Goal: Task Accomplishment & Management: Use online tool/utility

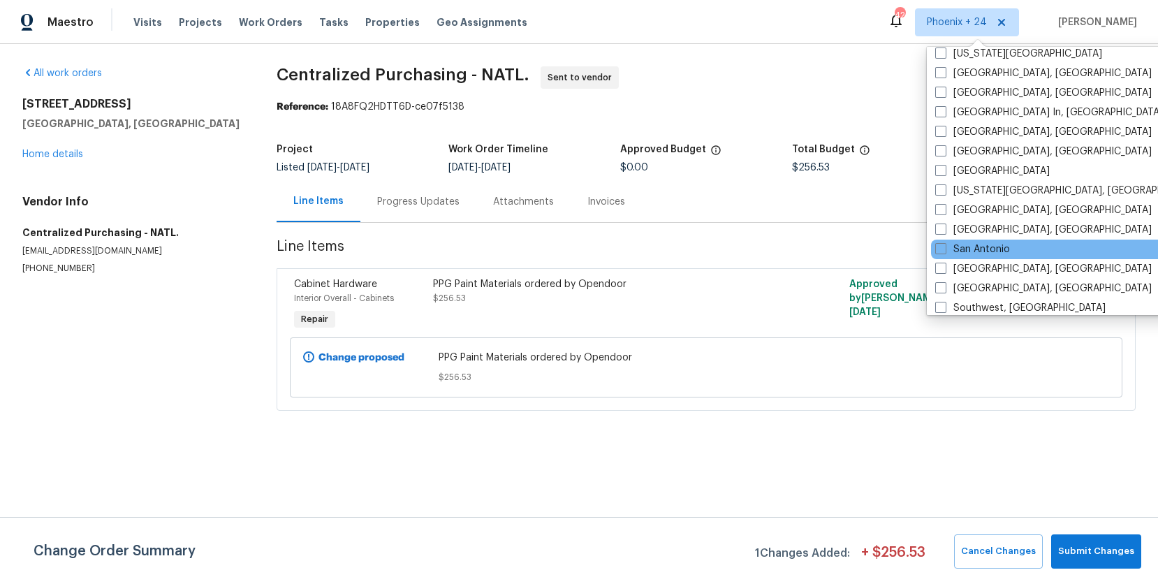
scroll to position [936, 0]
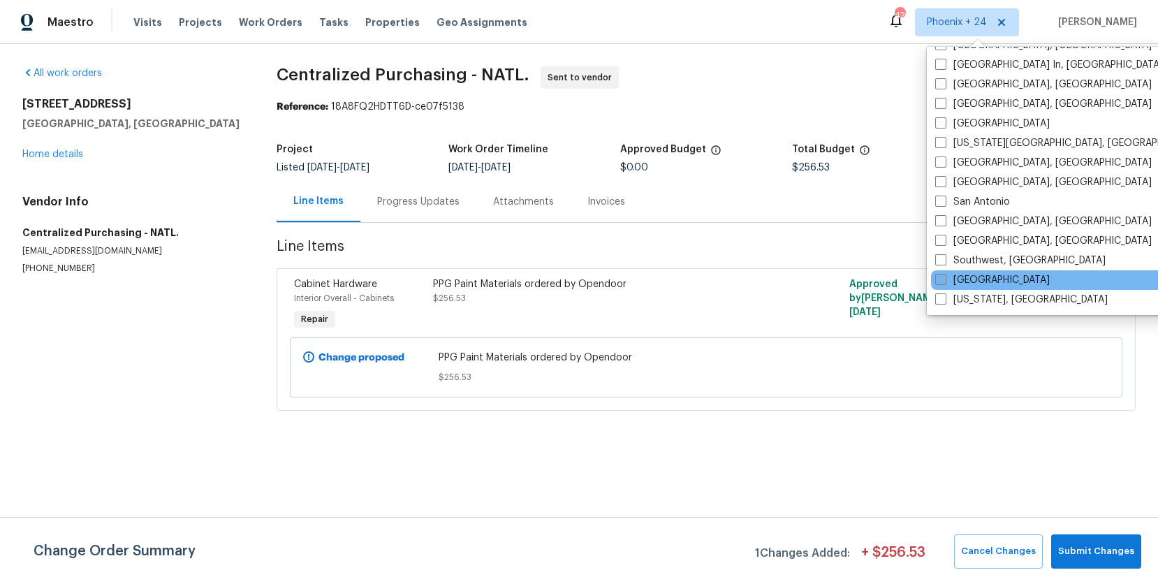
click at [987, 276] on label "[GEOGRAPHIC_DATA]" at bounding box center [992, 280] width 115 height 14
click at [944, 276] on input "[GEOGRAPHIC_DATA]" at bounding box center [939, 277] width 9 height 9
checkbox input "true"
drag, startPoint x: 287, startPoint y: 42, endPoint x: 281, endPoint y: 34, distance: 9.5
click at [286, 39] on div "Maestro Visits Projects Work Orders Tasks Properties Geo Assignments [GEOGRAPHI…" at bounding box center [579, 22] width 1158 height 44
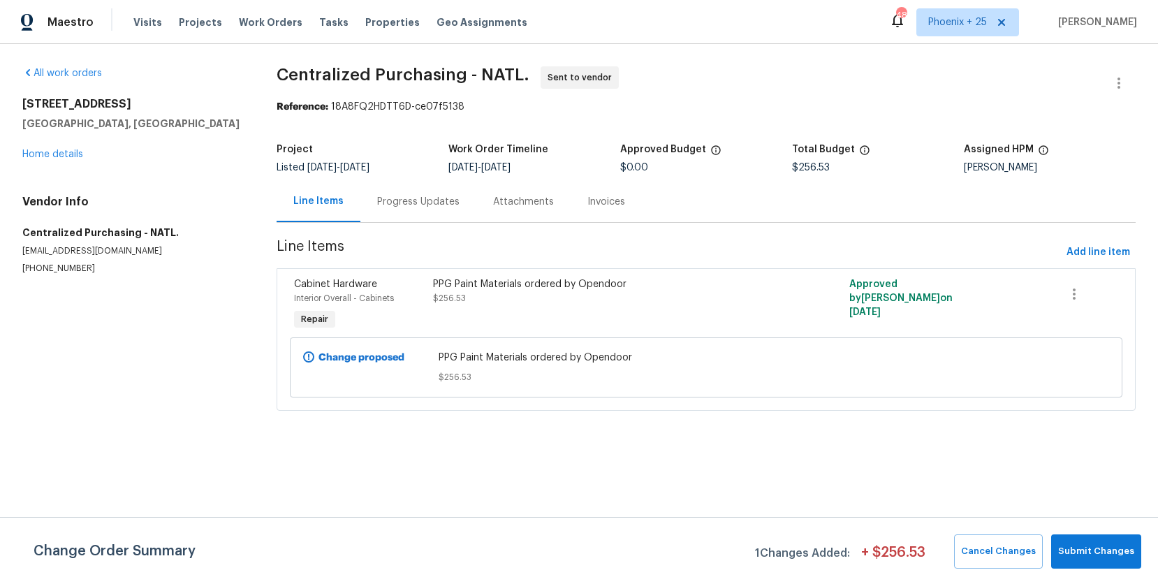
drag, startPoint x: 270, startPoint y: 28, endPoint x: 310, endPoint y: 36, distance: 40.7
click at [272, 28] on span "Work Orders" at bounding box center [271, 22] width 64 height 14
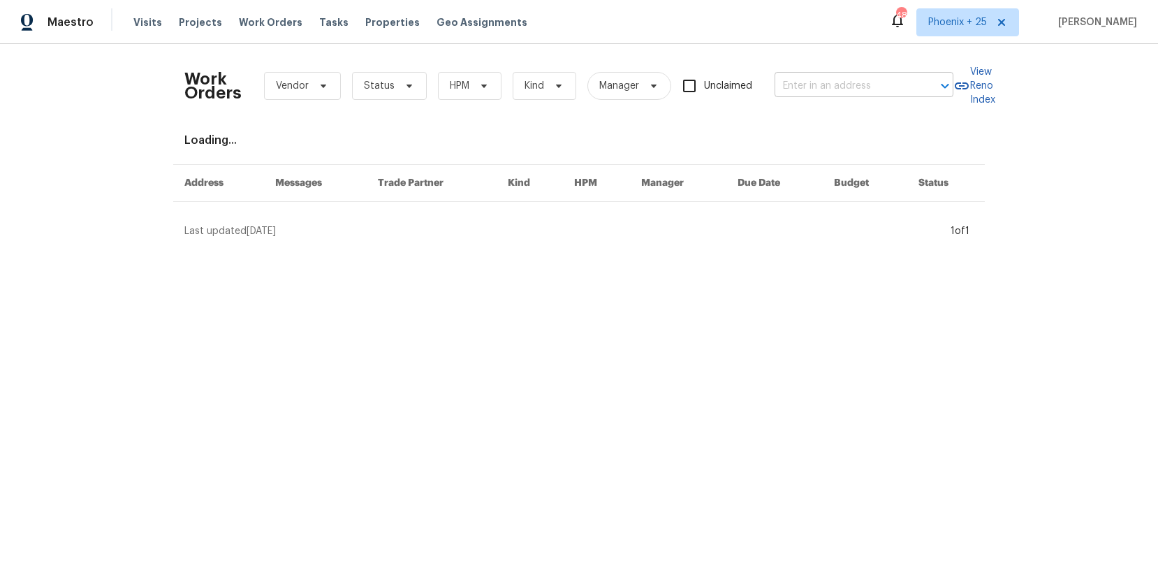
click at [832, 81] on input "text" at bounding box center [844, 86] width 140 height 22
paste input "[STREET_ADDRESS][PERSON_NAME]"
type input "[STREET_ADDRESS][PERSON_NAME]"
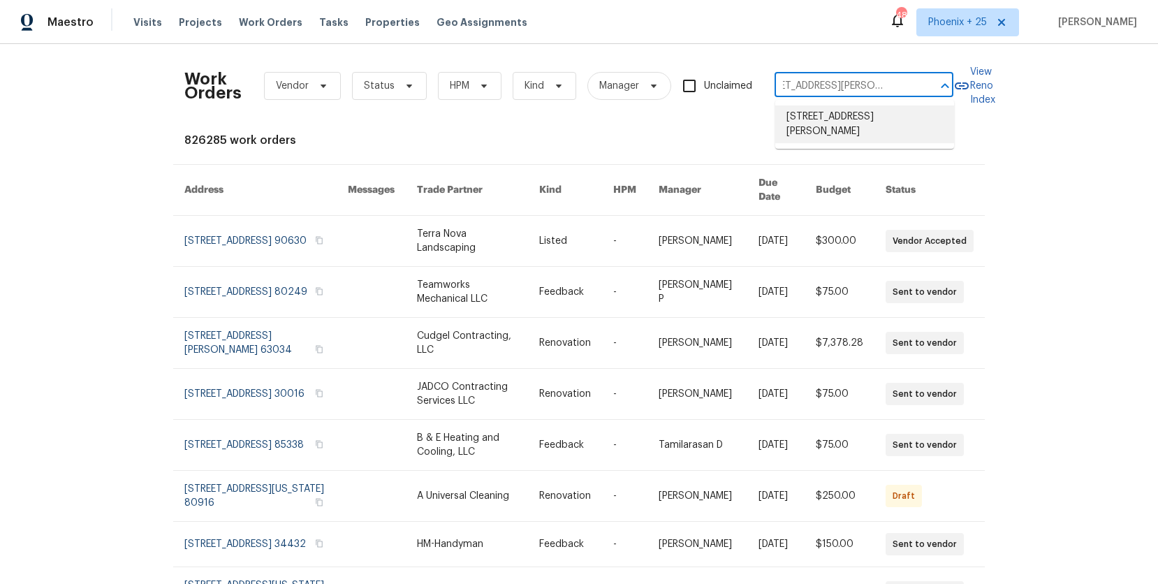
click at [834, 123] on li "[STREET_ADDRESS][PERSON_NAME]" at bounding box center [864, 124] width 179 height 38
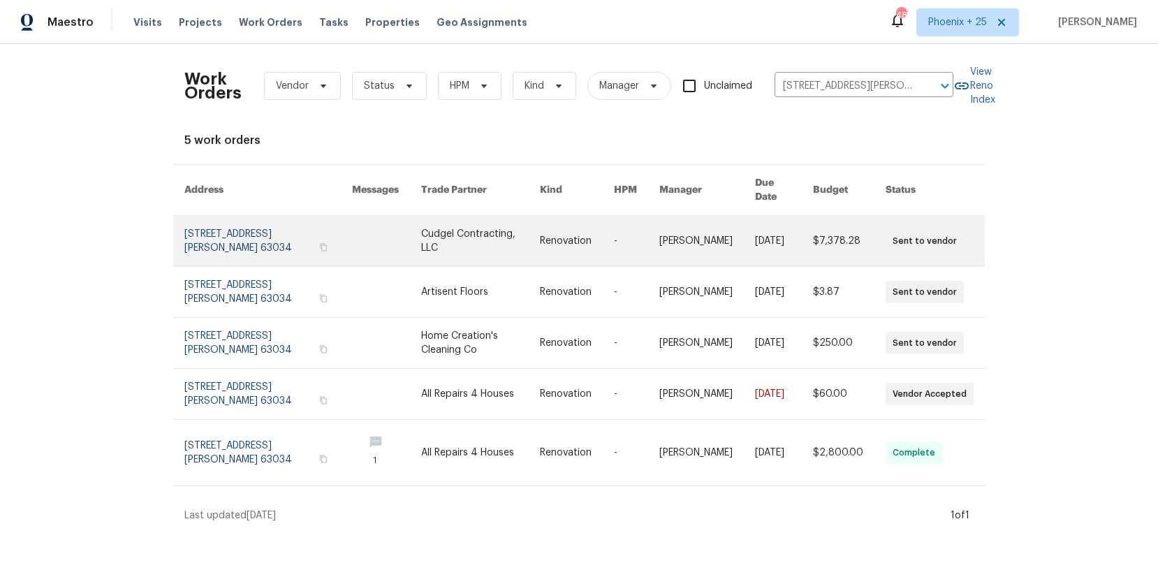
click at [371, 235] on link at bounding box center [386, 241] width 69 height 50
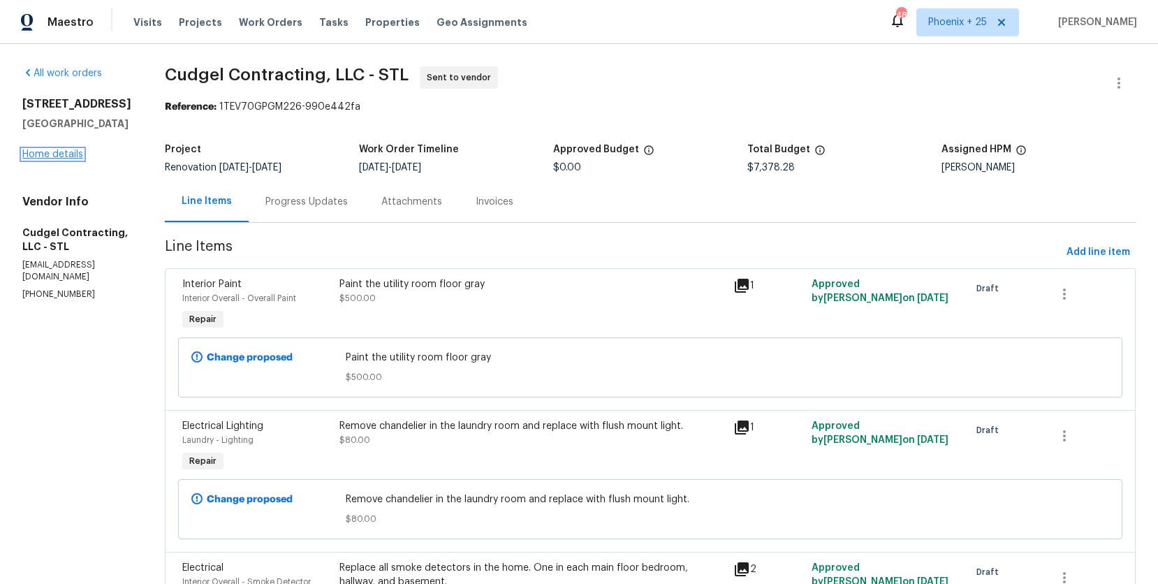
click at [56, 149] on link "Home details" at bounding box center [52, 154] width 61 height 10
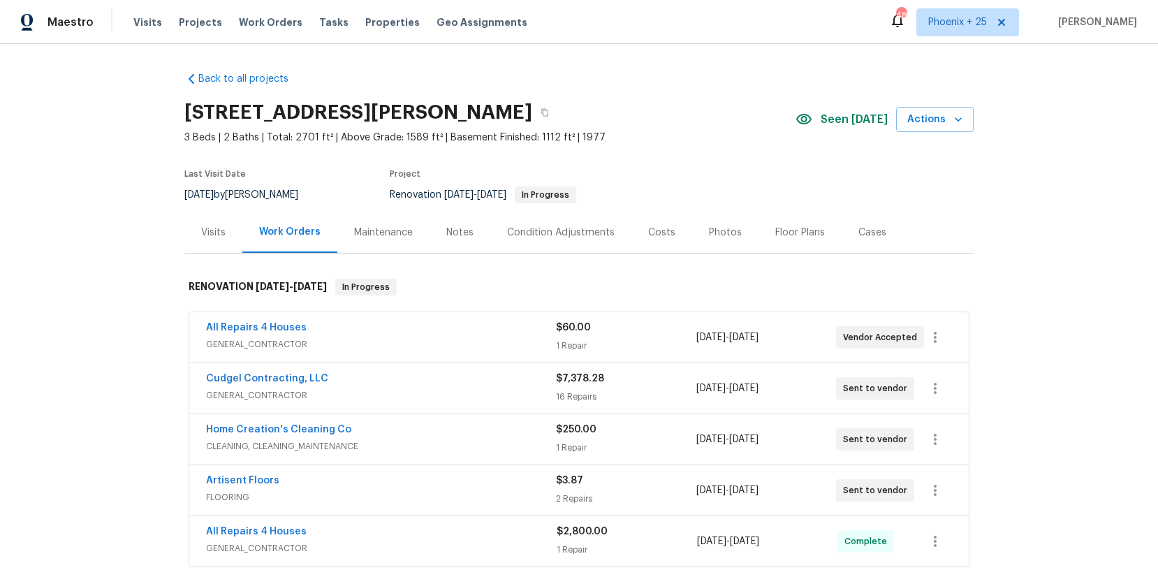
scroll to position [201, 0]
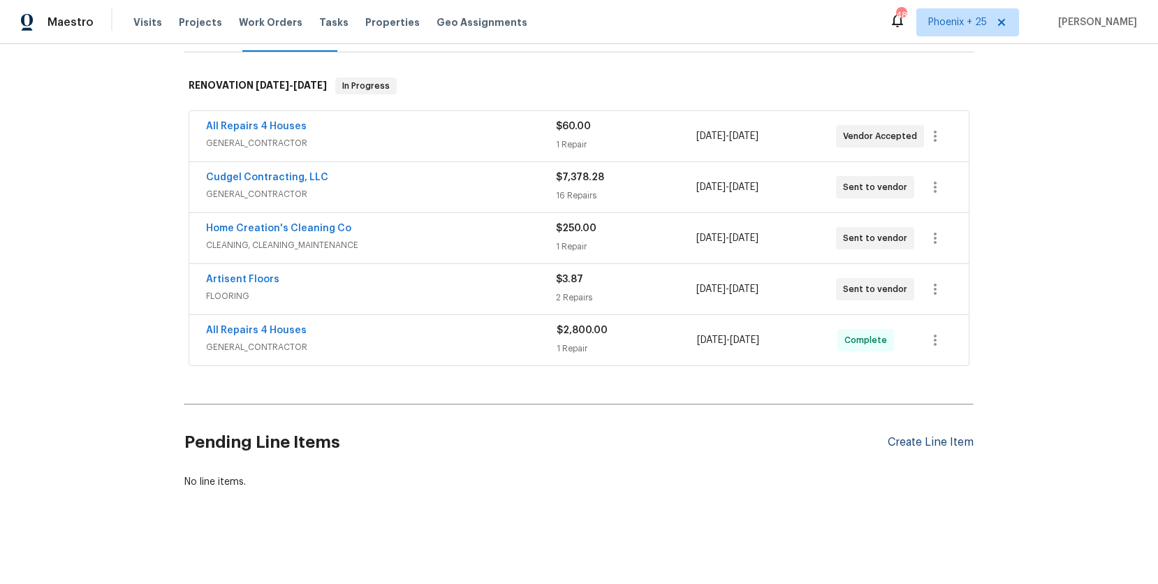
click at [889, 442] on div "Create Line Item" at bounding box center [930, 442] width 86 height 13
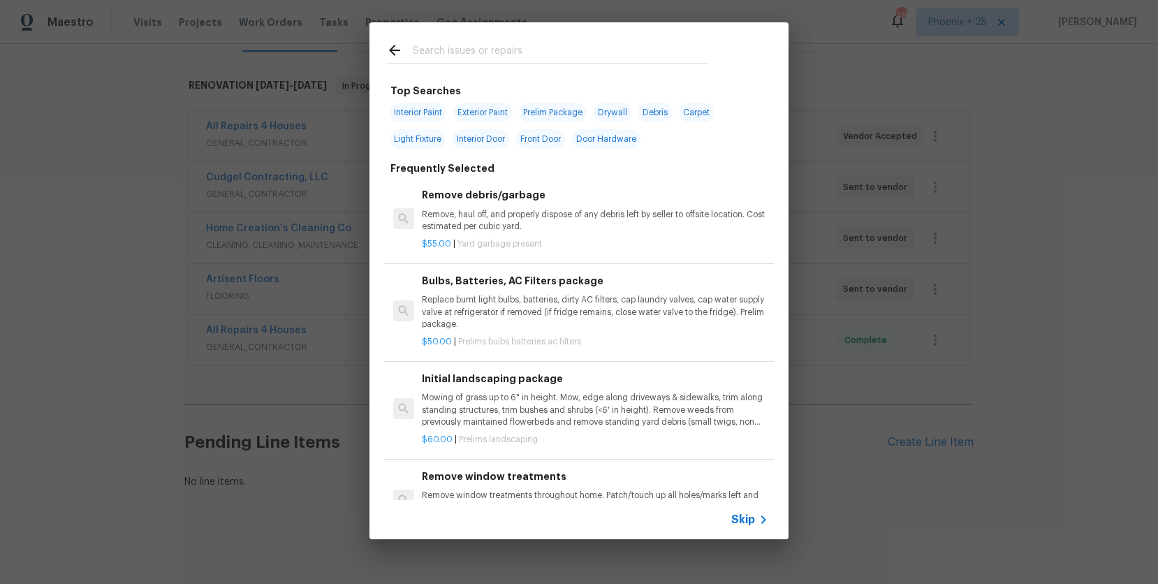
click at [459, 59] on input "text" at bounding box center [561, 52] width 296 height 21
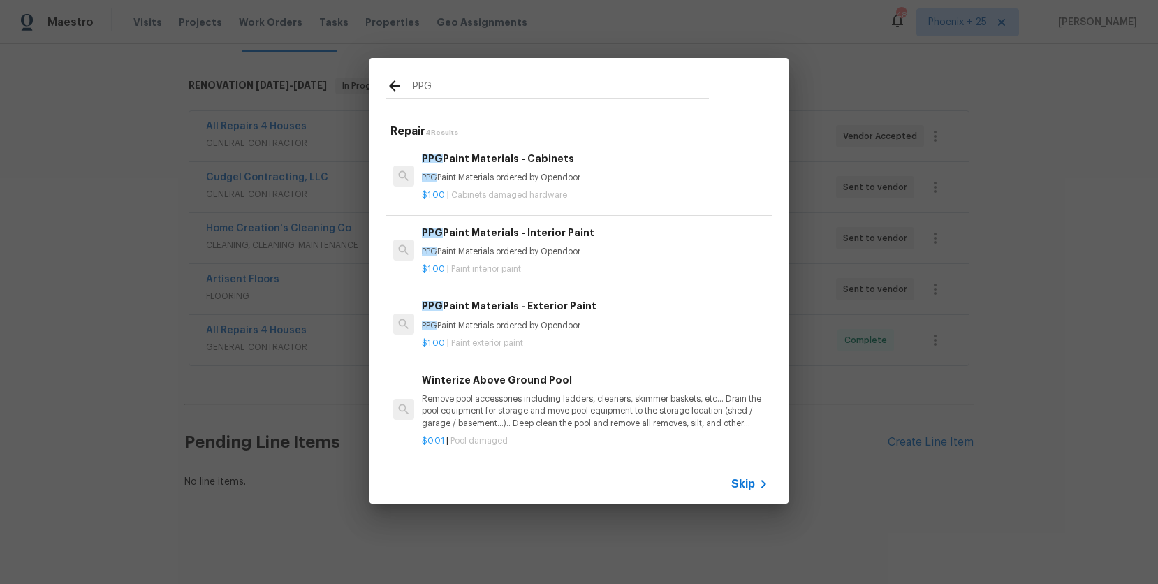
type input "PPG"
click at [609, 255] on p "PPG Paint Materials ordered by Opendoor" at bounding box center [595, 252] width 346 height 12
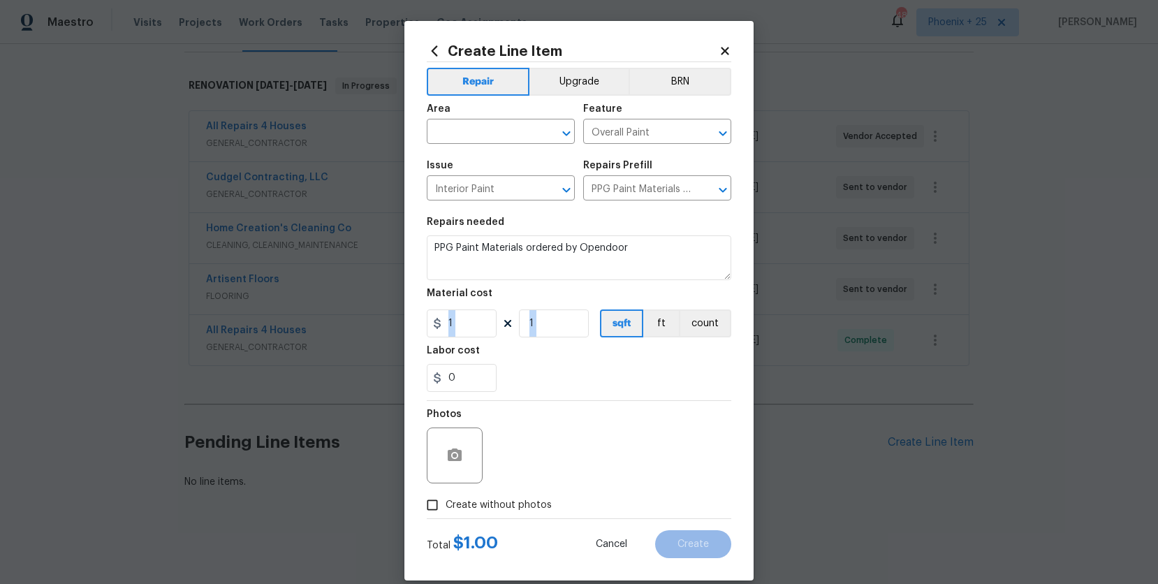
drag, startPoint x: 468, startPoint y: 337, endPoint x: 431, endPoint y: 330, distance: 37.7
click at [431, 330] on section "Repairs needed PPG Paint Materials ordered by Opendoor Material cost 1 1 sqft f…" at bounding box center [579, 304] width 304 height 191
click at [448, 330] on input "1" at bounding box center [462, 323] width 70 height 28
drag, startPoint x: 466, startPoint y: 327, endPoint x: 437, endPoint y: 325, distance: 28.7
click at [437, 325] on div "1" at bounding box center [462, 323] width 70 height 28
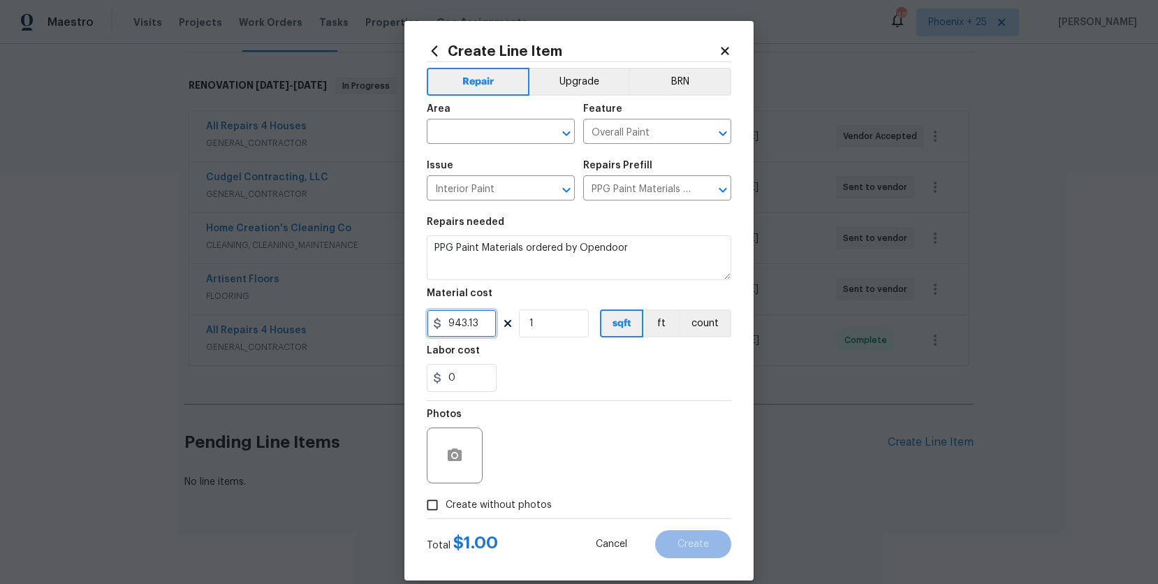
type input "943.13"
click at [478, 111] on div "Area" at bounding box center [501, 113] width 148 height 18
click at [478, 131] on input "text" at bounding box center [481, 133] width 109 height 22
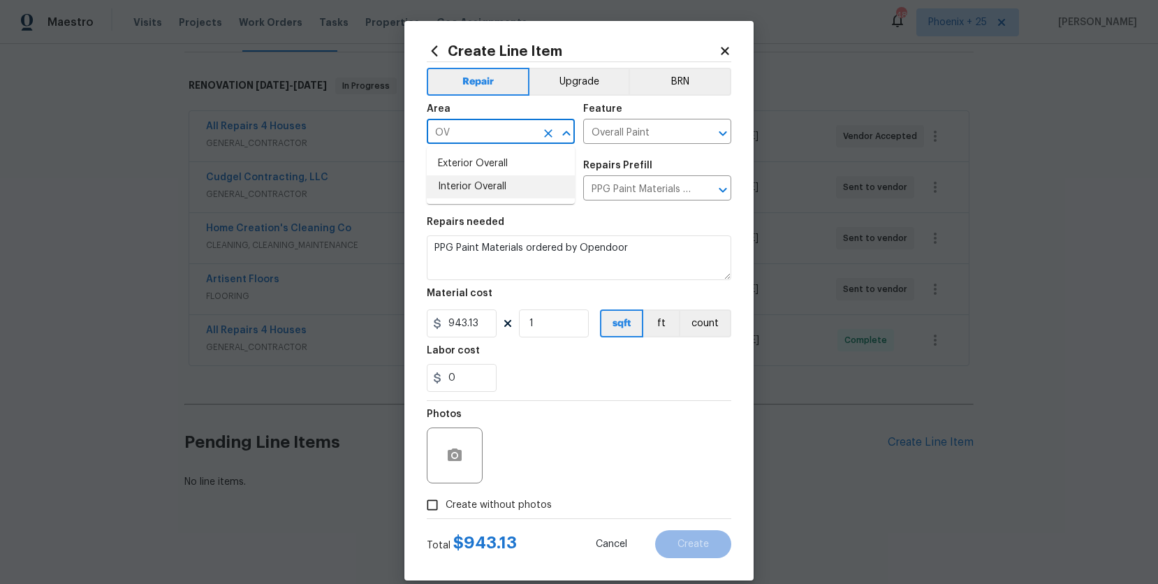
click at [508, 191] on li "Interior Overall" at bounding box center [501, 186] width 148 height 23
type input "Interior Overall"
click at [516, 499] on span "Create without photos" at bounding box center [498, 505] width 106 height 15
click at [445, 499] on input "Create without photos" at bounding box center [432, 505] width 27 height 27
checkbox input "true"
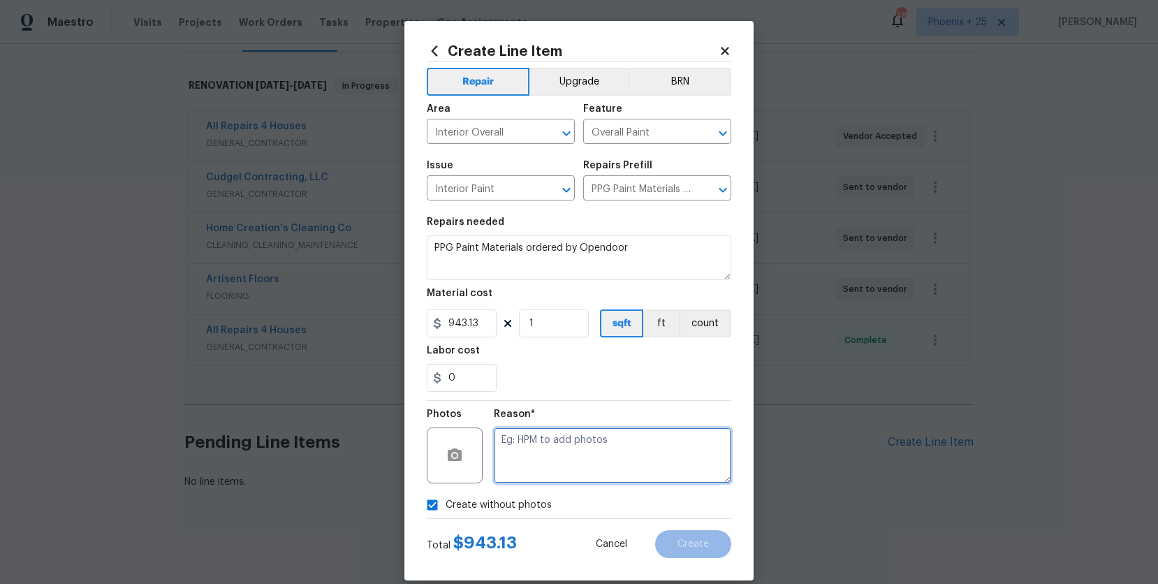
click at [544, 469] on textarea at bounding box center [612, 455] width 237 height 56
type textarea "NA"
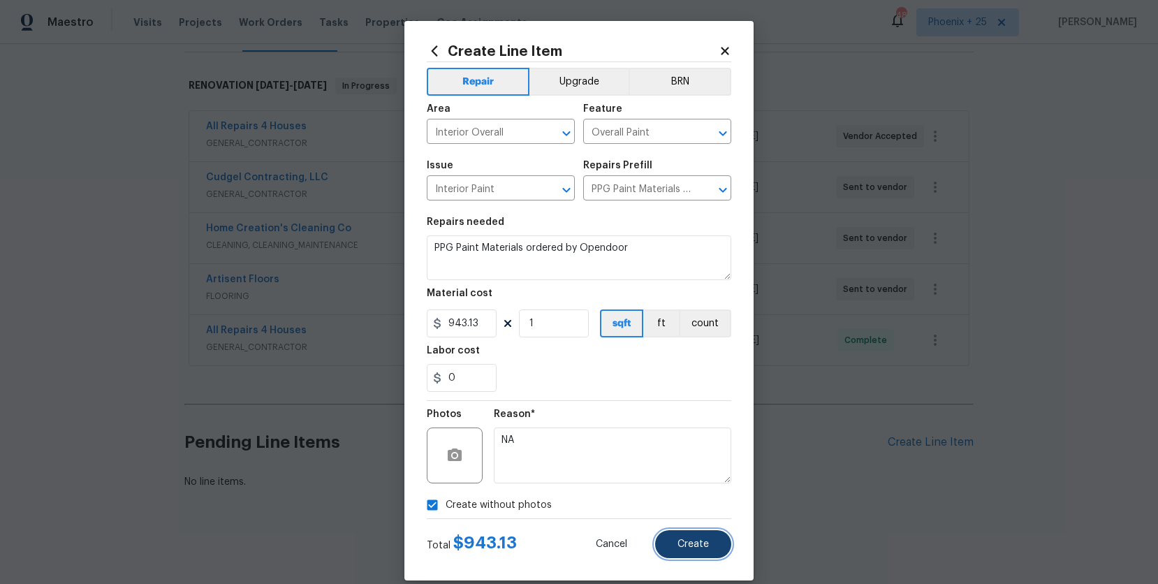
click at [684, 537] on button "Create" at bounding box center [693, 544] width 76 height 28
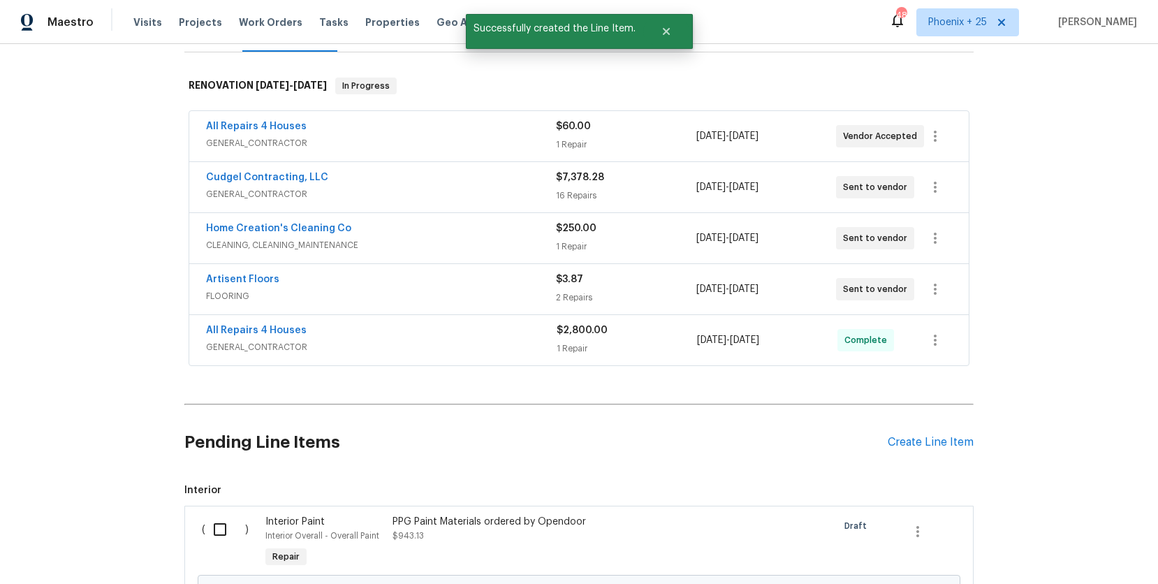
scroll to position [360, 0]
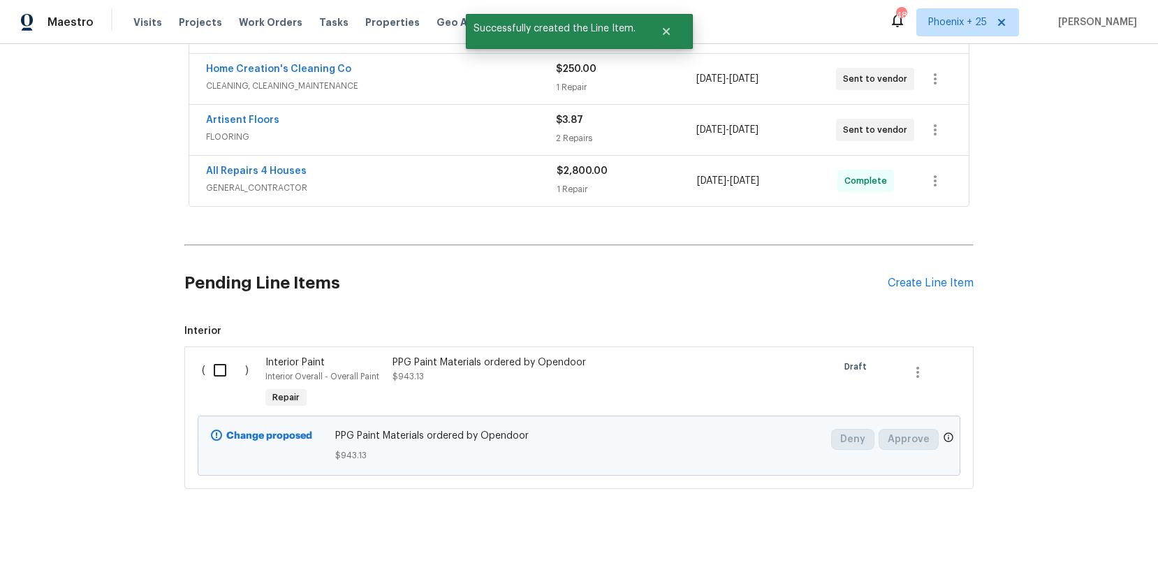
click at [275, 390] on span "Repair" at bounding box center [286, 397] width 38 height 14
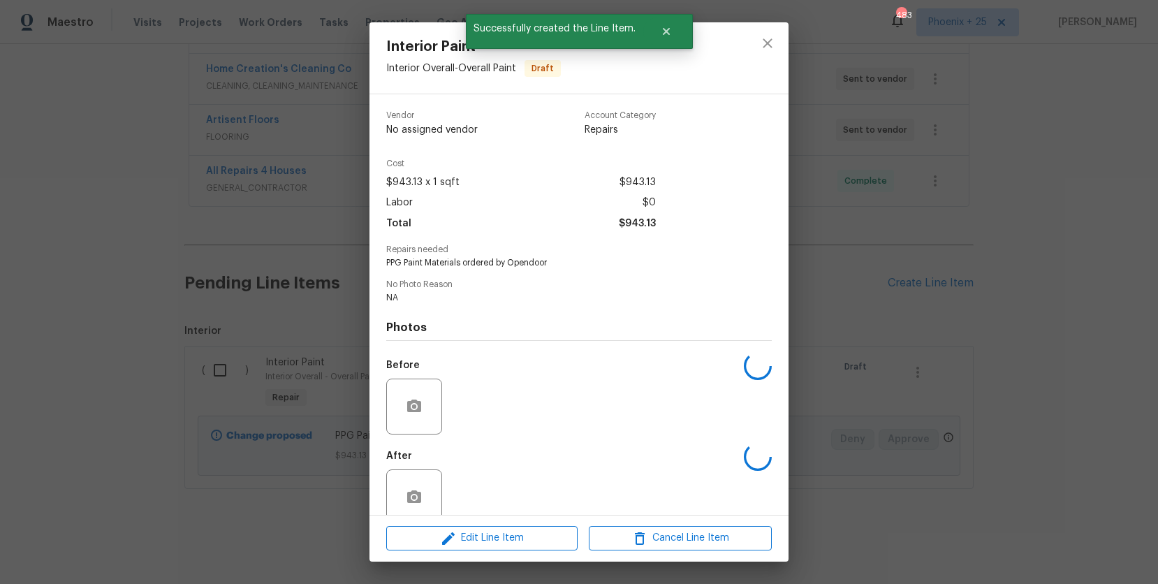
click at [225, 367] on div "Interior Paint Interior Overall - Overall Paint Draft Vendor No assigned vendor…" at bounding box center [579, 292] width 1158 height 584
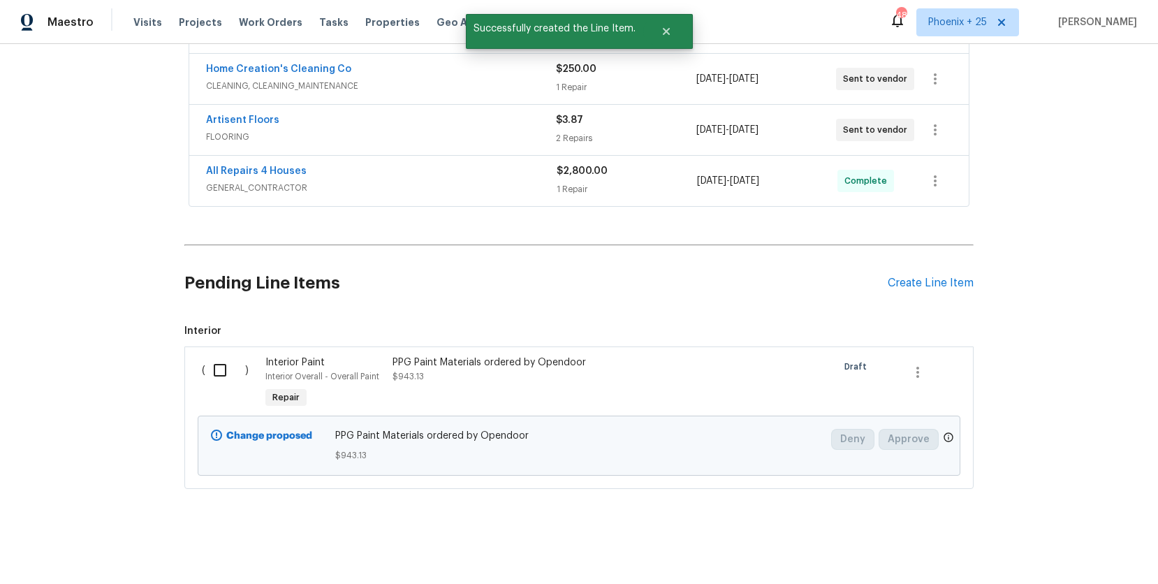
click at [223, 364] on input "checkbox" at bounding box center [225, 369] width 40 height 29
checkbox input "true"
drag, startPoint x: 1017, startPoint y: 522, endPoint x: 1049, endPoint y: 543, distance: 38.3
click at [1020, 525] on div "Cancel (1) Item Create Work Order" at bounding box center [579, 548] width 1158 height 71
click at [1049, 543] on span "Create Work Order" at bounding box center [1077, 548] width 93 height 17
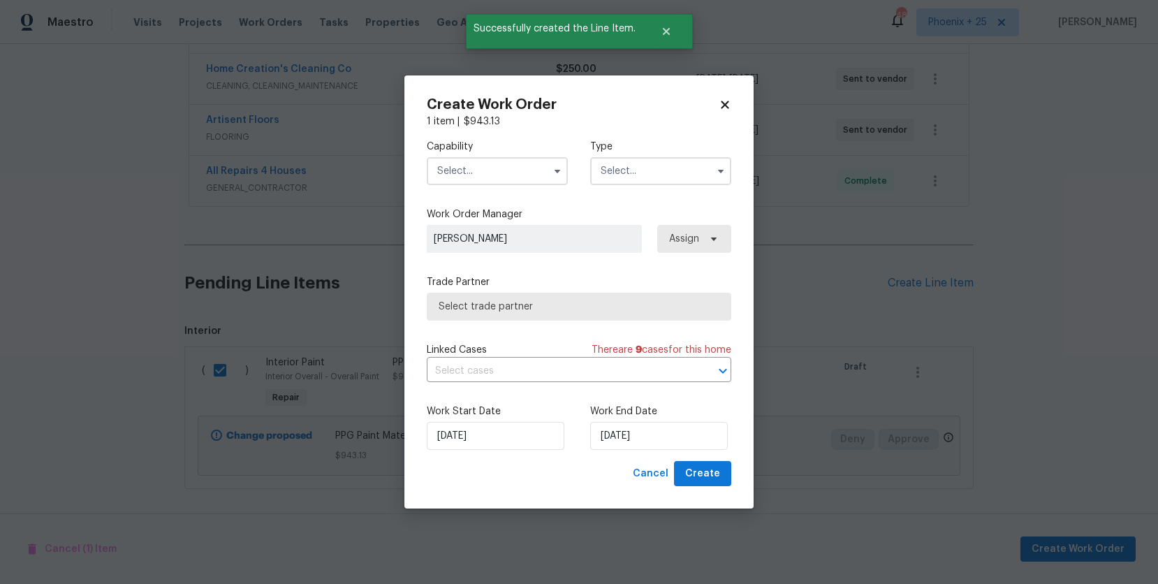
click at [516, 179] on input "text" at bounding box center [497, 171] width 141 height 28
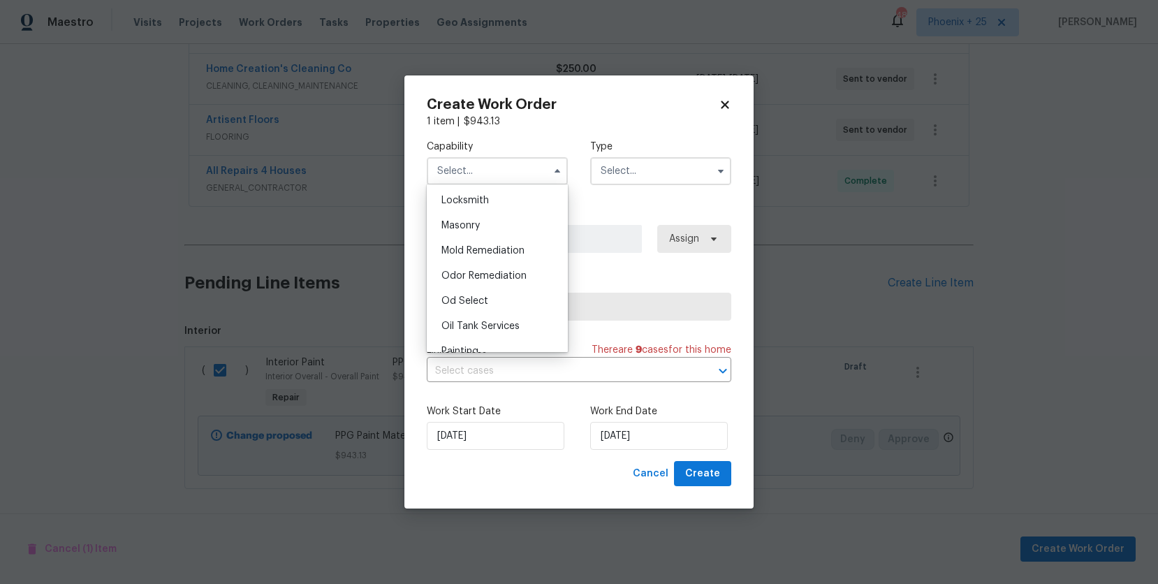
scroll to position [1098, 0]
click at [489, 270] on div "Painting" at bounding box center [497, 275] width 134 height 25
type input "Painting"
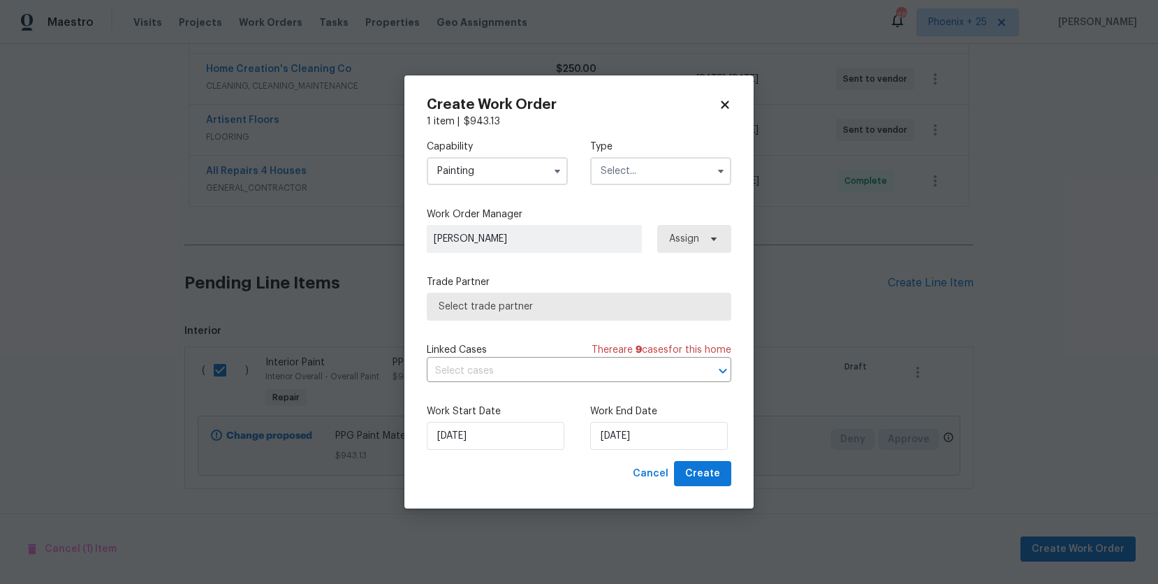
drag, startPoint x: 632, startPoint y: 165, endPoint x: 633, endPoint y: 175, distance: 9.2
click at [633, 168] on input "text" at bounding box center [660, 171] width 141 height 28
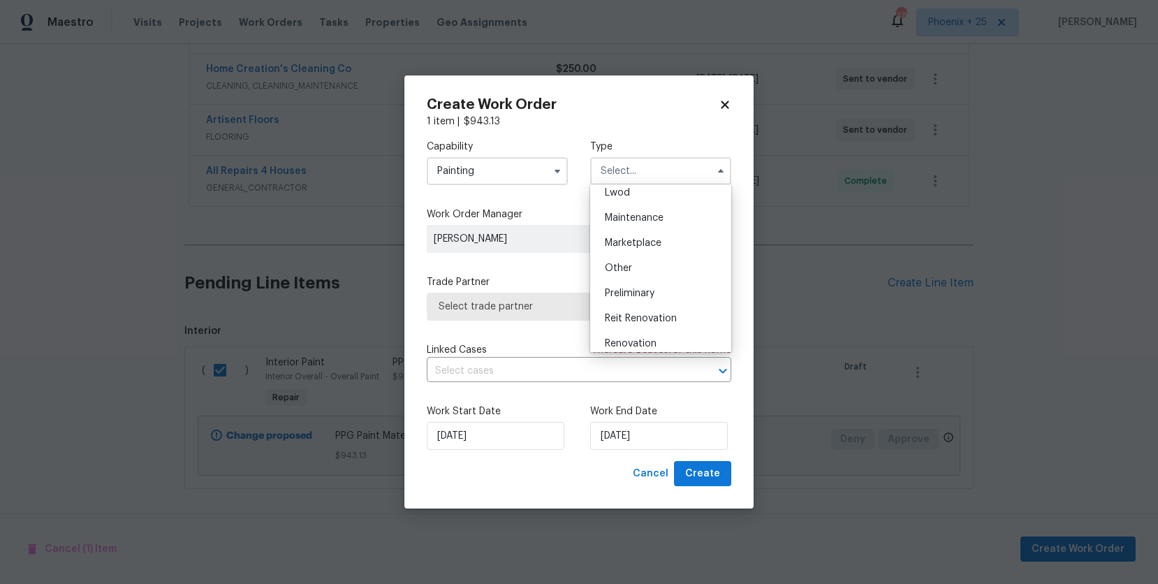
scroll to position [317, 0]
click at [645, 226] on div "Renovation" at bounding box center [660, 235] width 134 height 25
type input "Renovation"
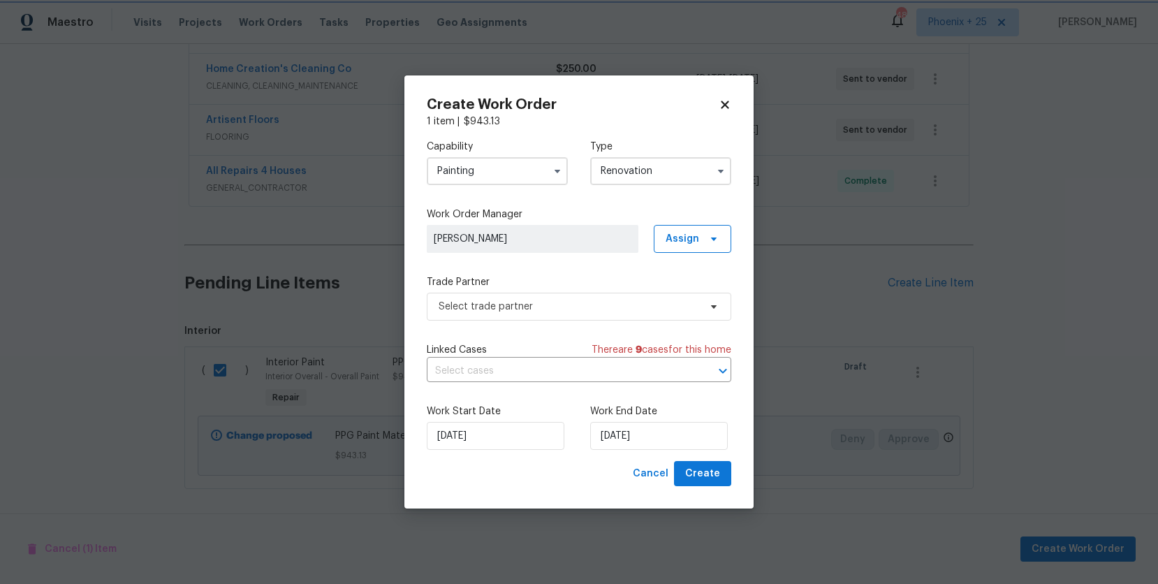
scroll to position [0, 0]
click at [684, 233] on span "Assign" at bounding box center [682, 239] width 34 height 14
click at [694, 293] on div "Assign to me" at bounding box center [694, 297] width 61 height 14
click at [592, 286] on label "Trade Partner" at bounding box center [579, 282] width 304 height 14
click at [591, 304] on span "Select trade partner" at bounding box center [568, 307] width 260 height 14
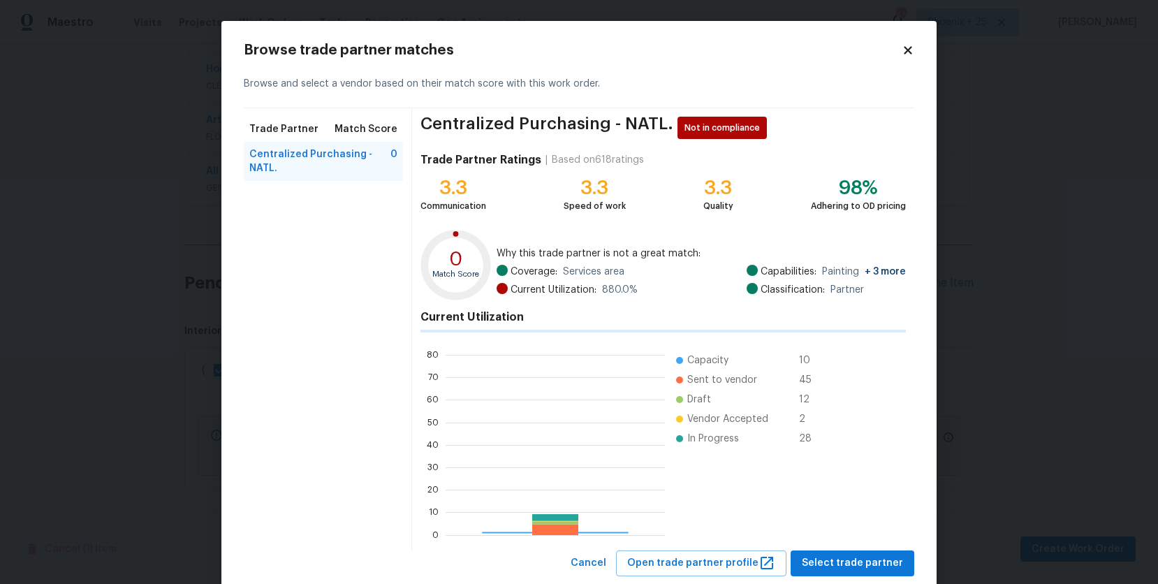
scroll to position [196, 219]
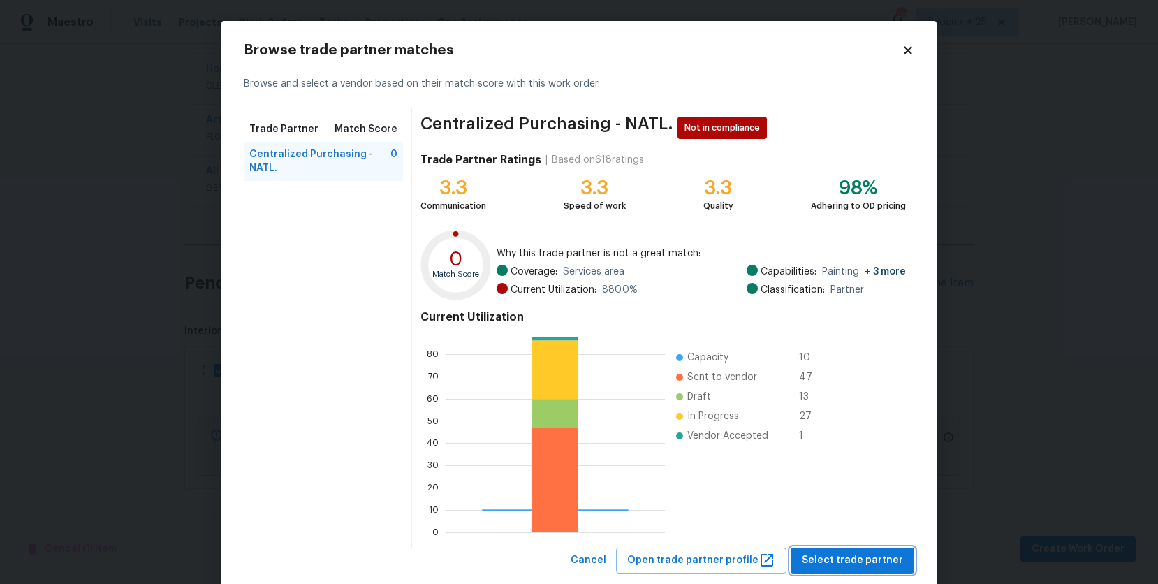
click at [821, 557] on span "Select trade partner" at bounding box center [852, 560] width 101 height 17
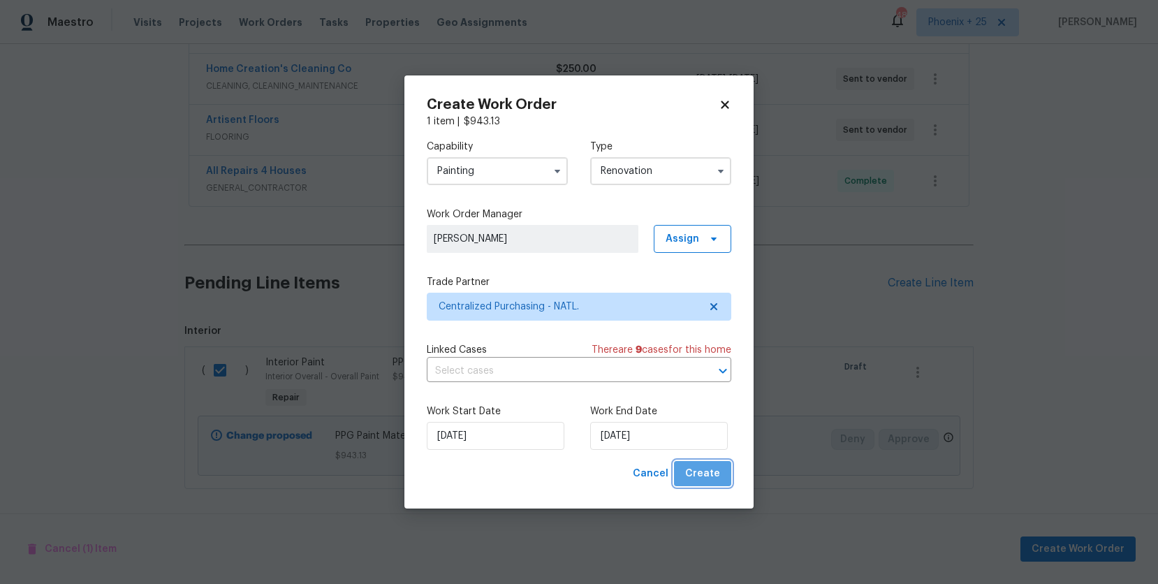
click at [715, 477] on span "Create" at bounding box center [702, 473] width 35 height 17
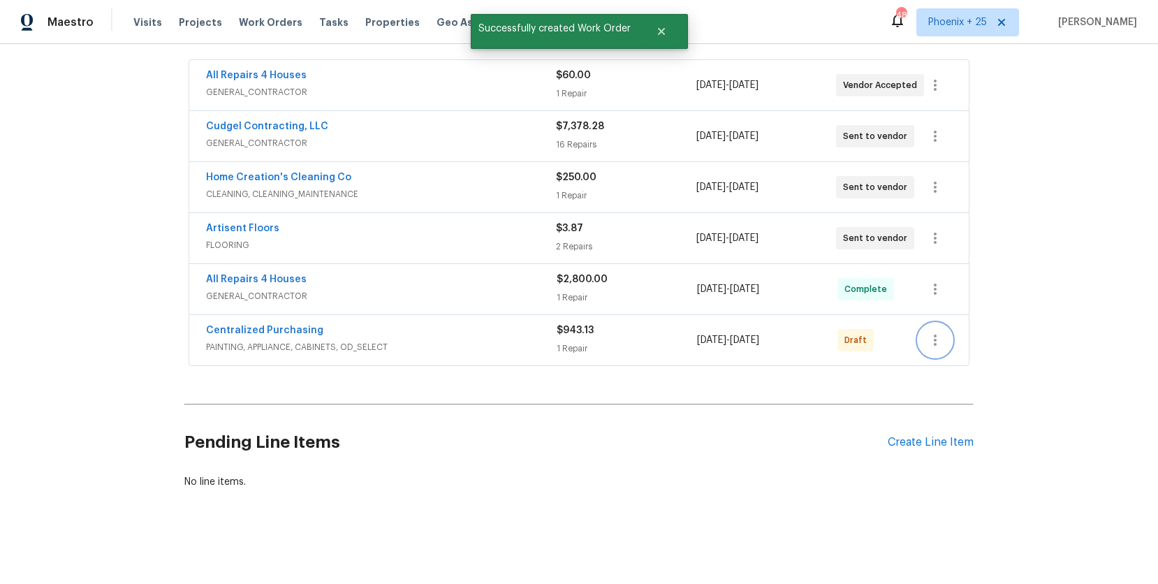
click at [944, 340] on button "button" at bounding box center [935, 340] width 34 height 34
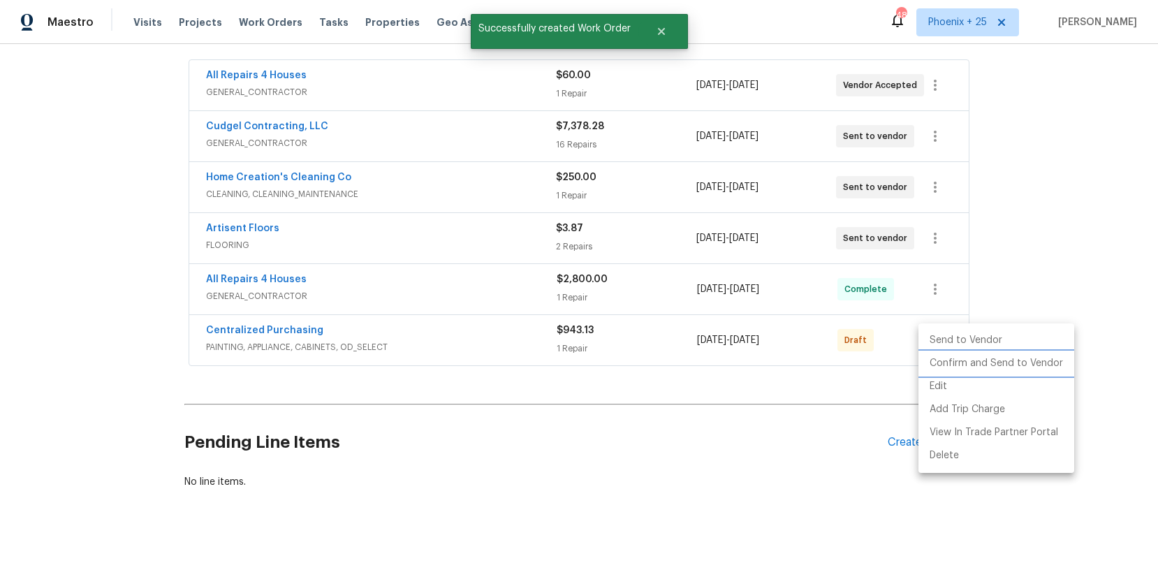
click at [945, 364] on li "Confirm and Send to Vendor" at bounding box center [996, 363] width 156 height 23
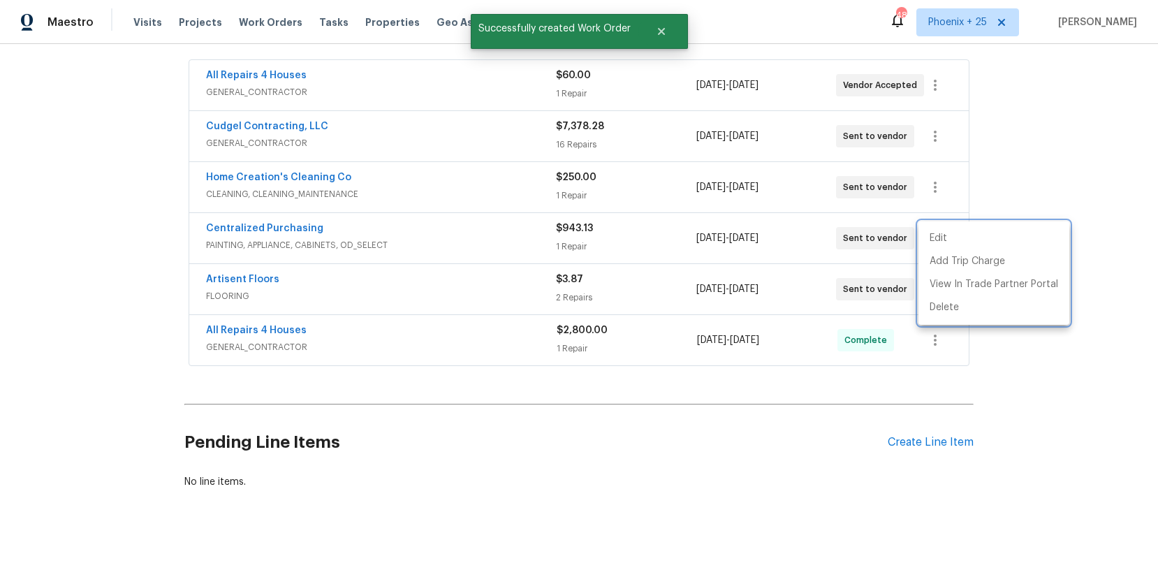
drag, startPoint x: 550, startPoint y: 266, endPoint x: 357, endPoint y: 234, distance: 195.4
click at [510, 260] on div at bounding box center [579, 292] width 1158 height 584
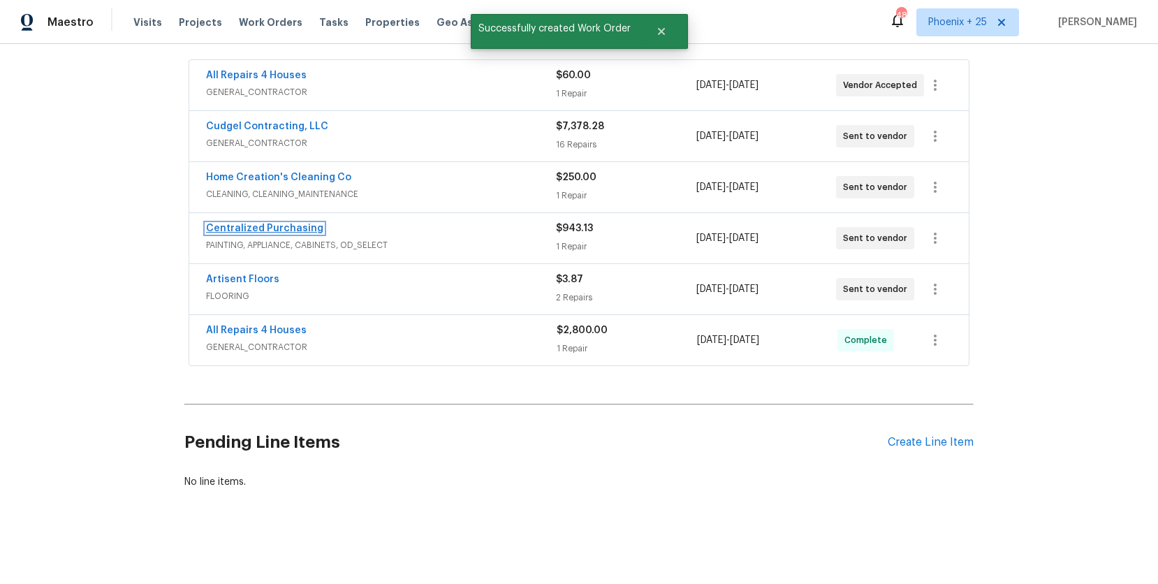
click at [296, 227] on link "Centralized Purchasing" at bounding box center [264, 228] width 117 height 10
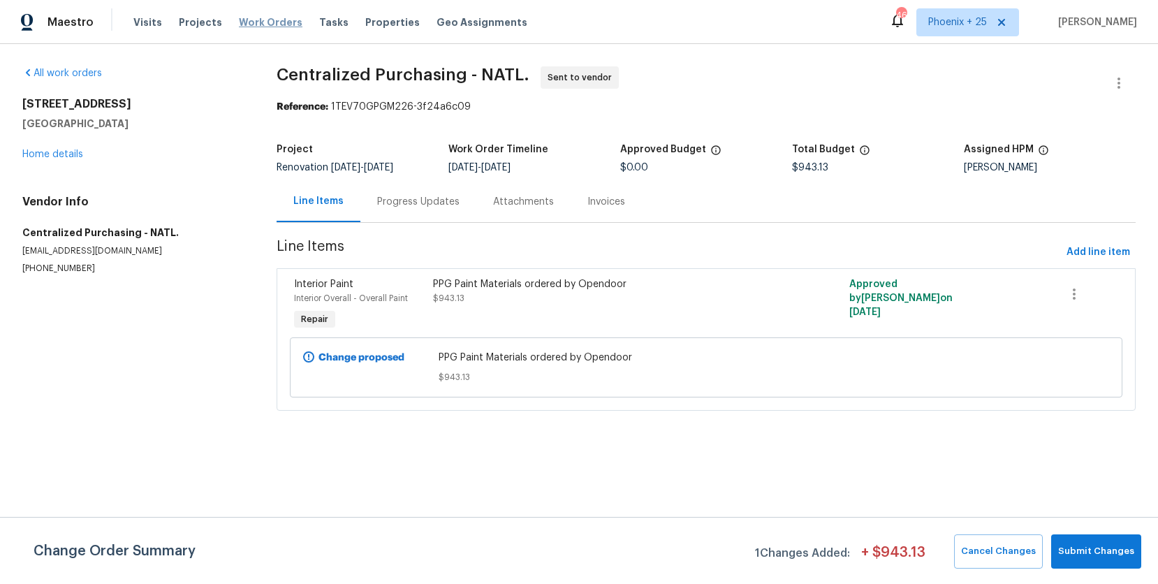
drag, startPoint x: 292, startPoint y: 31, endPoint x: 282, endPoint y: 25, distance: 11.3
click at [292, 31] on div "Visits Projects Work Orders Tasks Properties Geo Assignments" at bounding box center [338, 22] width 411 height 28
click at [280, 25] on span "Work Orders" at bounding box center [271, 22] width 64 height 14
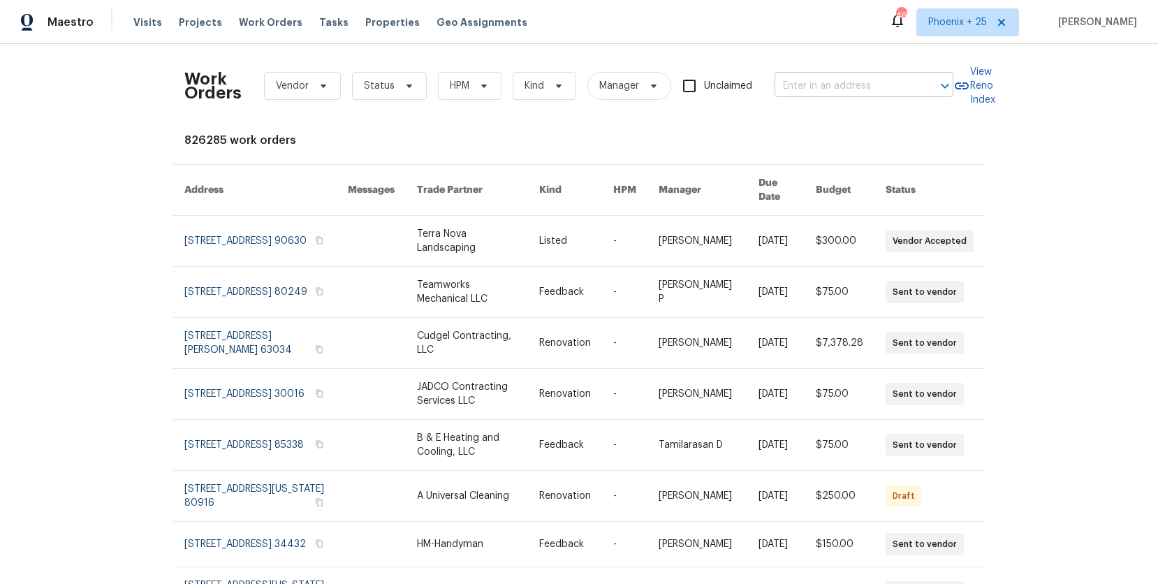
click at [846, 89] on input "text" at bounding box center [844, 86] width 140 height 22
paste input "[STREET_ADDRESS]"
type input "[STREET_ADDRESS]"
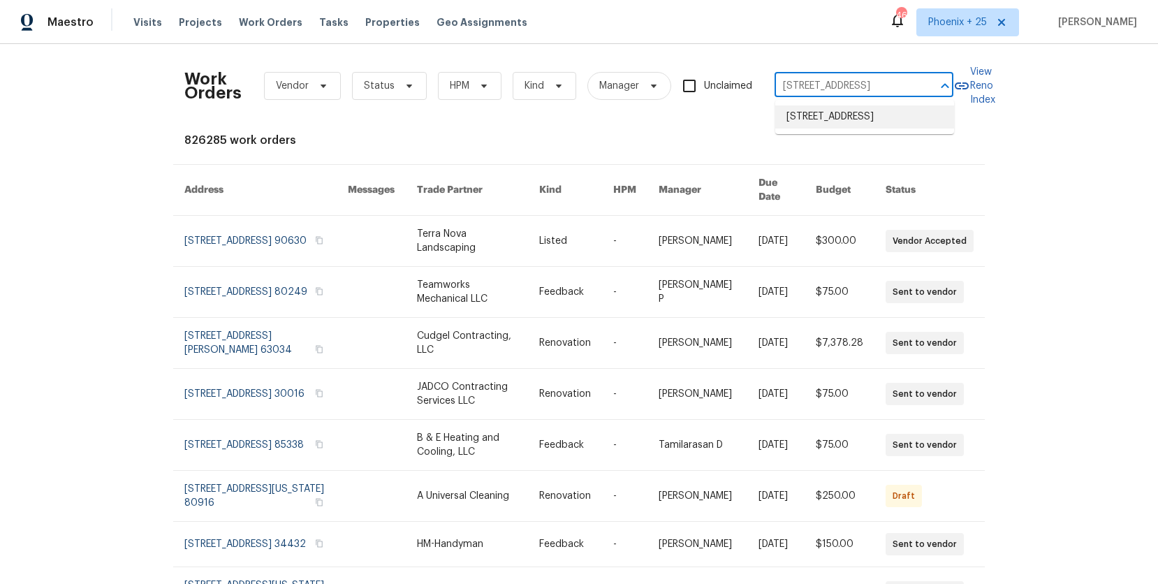
click at [840, 117] on li "[STREET_ADDRESS]" at bounding box center [864, 116] width 179 height 23
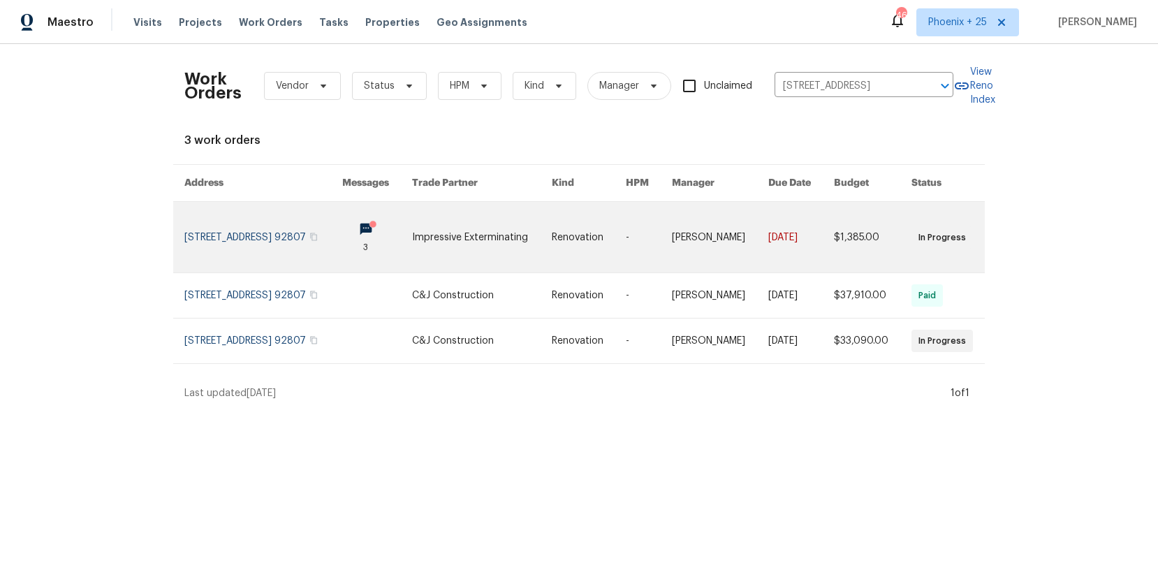
click at [477, 234] on link at bounding box center [482, 237] width 140 height 71
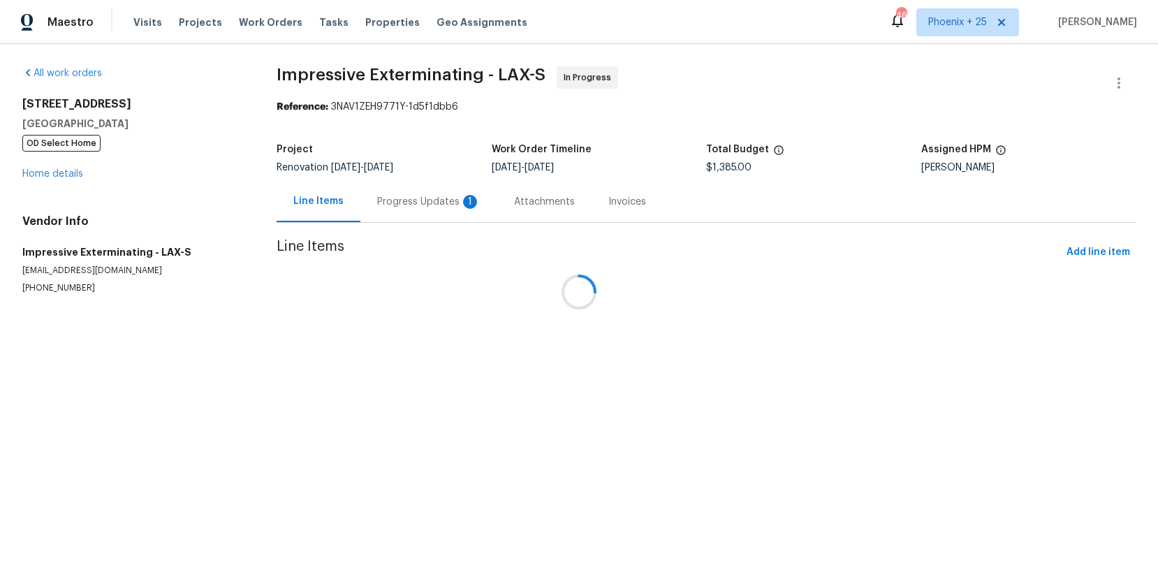
click at [64, 149] on div at bounding box center [579, 292] width 1158 height 584
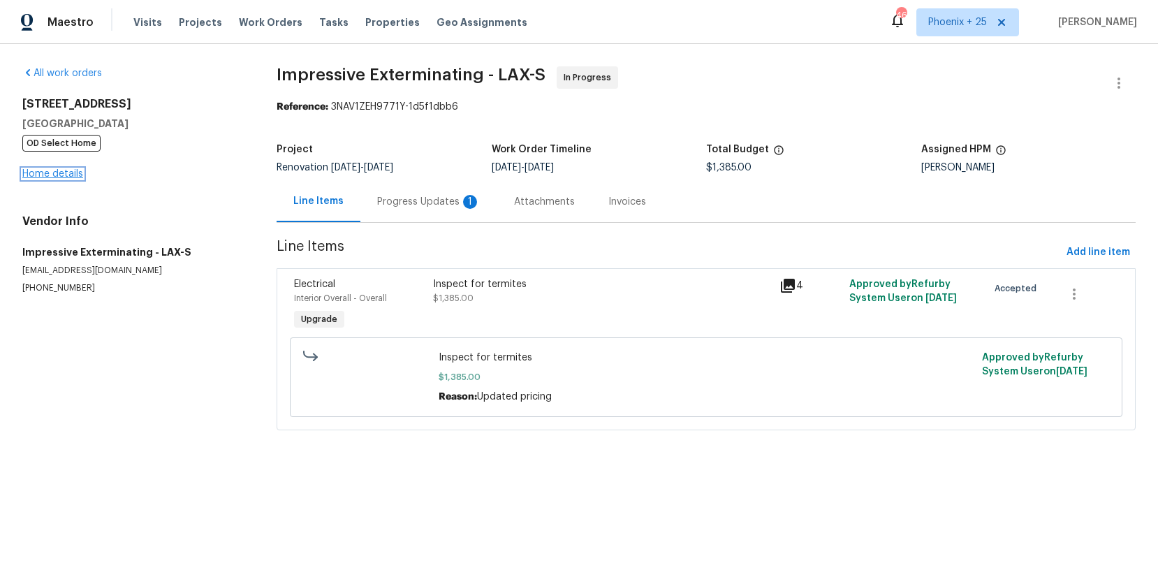
click at [54, 169] on link "Home details" at bounding box center [52, 174] width 61 height 10
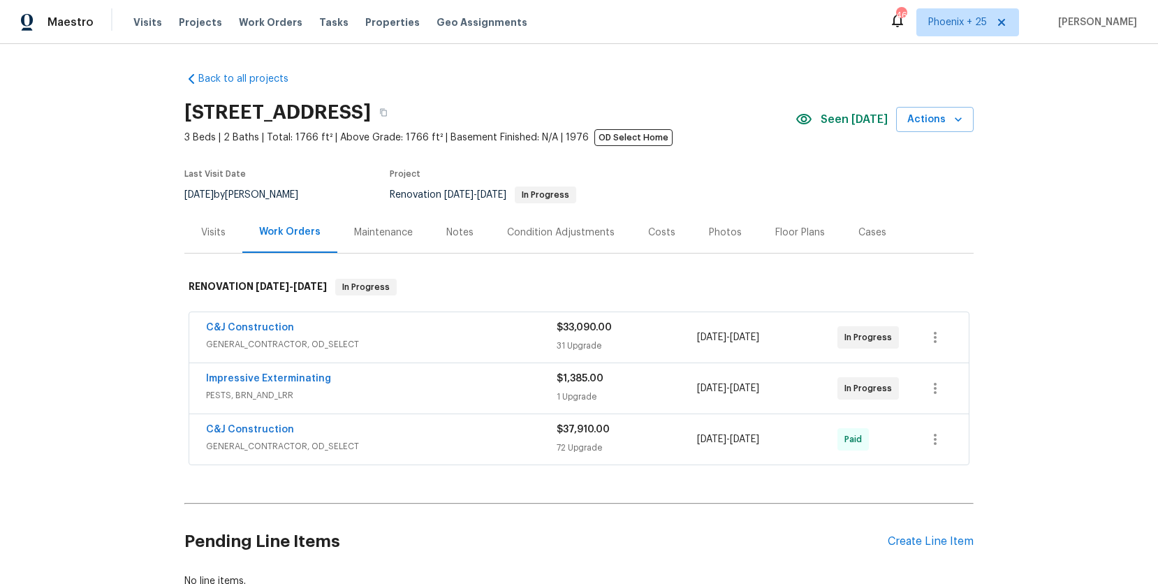
scroll to position [99, 0]
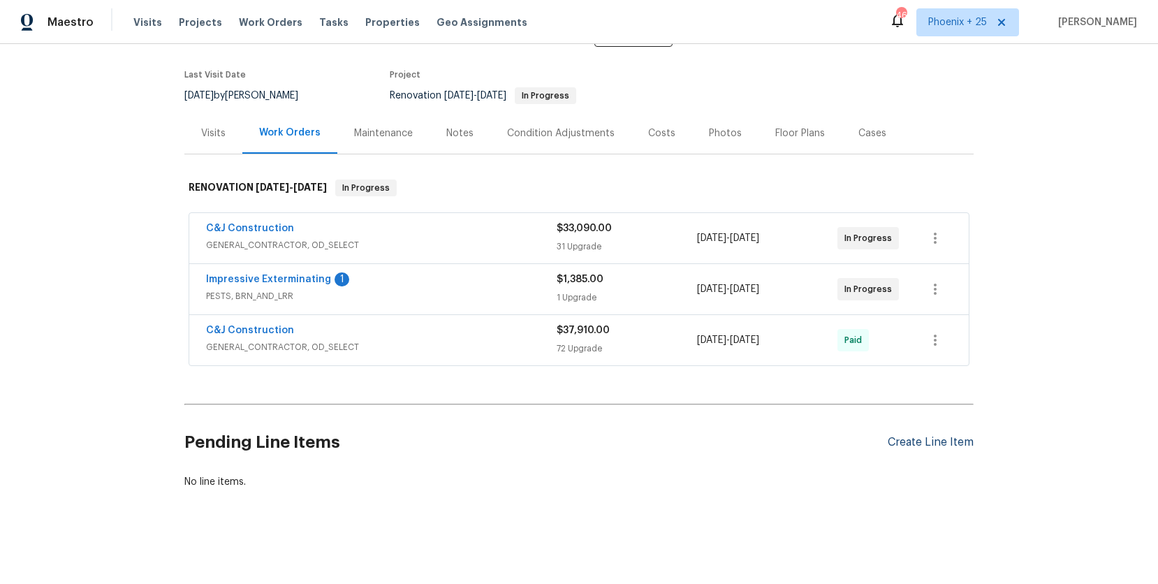
drag, startPoint x: 923, startPoint y: 427, endPoint x: 925, endPoint y: 437, distance: 10.0
click at [924, 433] on div "Pending Line Items Create Line Item" at bounding box center [578, 442] width 789 height 65
click at [925, 437] on div "Create Line Item" at bounding box center [930, 442] width 86 height 13
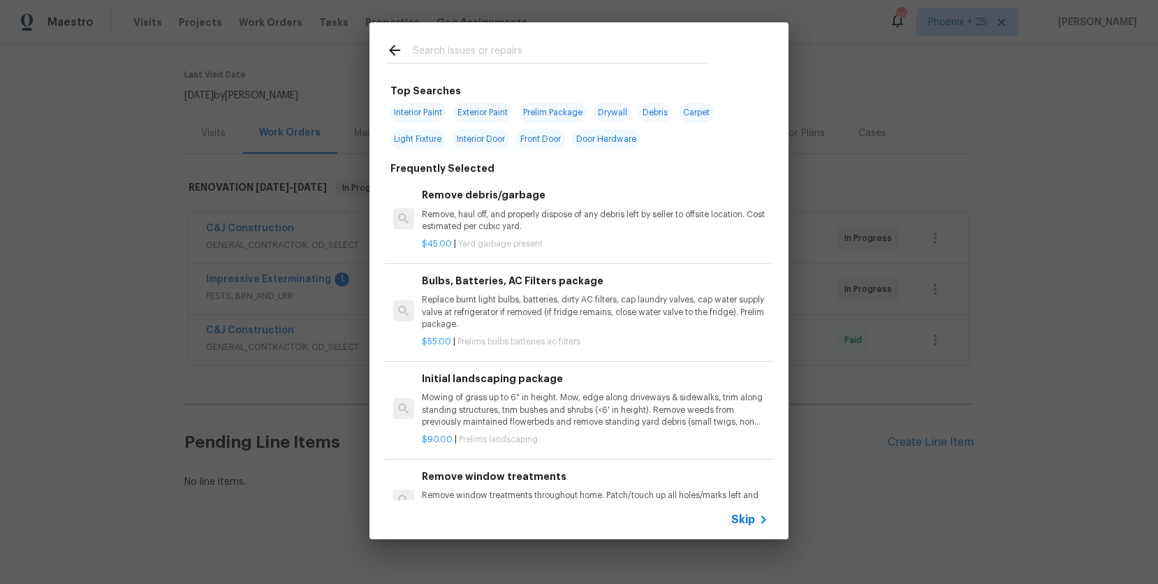
click at [570, 68] on div at bounding box center [547, 49] width 356 height 55
click at [566, 55] on input "text" at bounding box center [561, 52] width 296 height 21
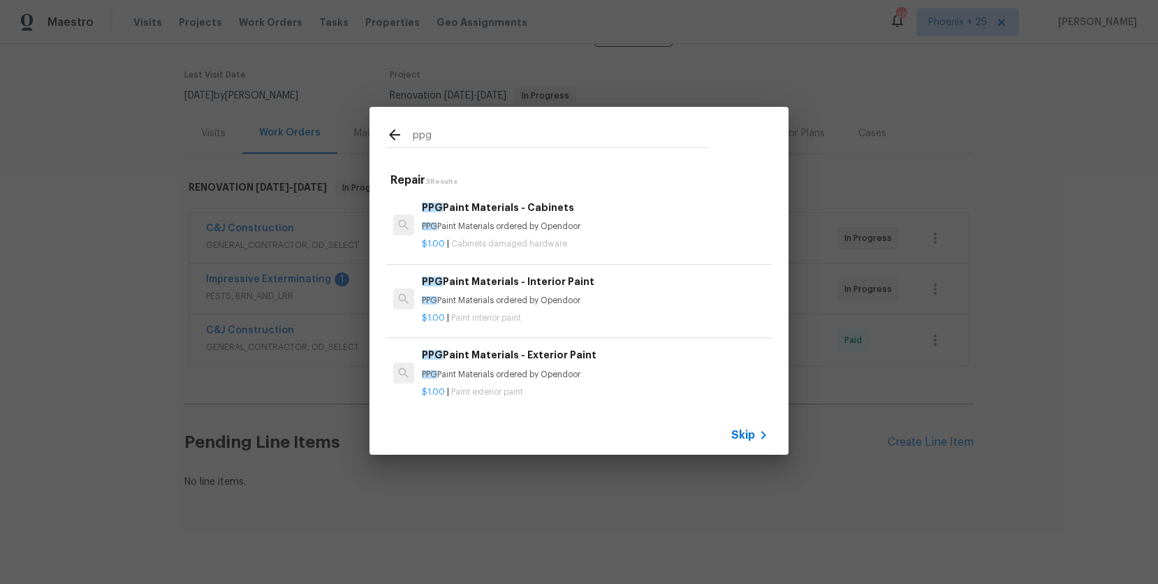
type input "ppg"
click at [641, 281] on h6 "PPG Paint Materials - Interior Paint" at bounding box center [595, 281] width 346 height 15
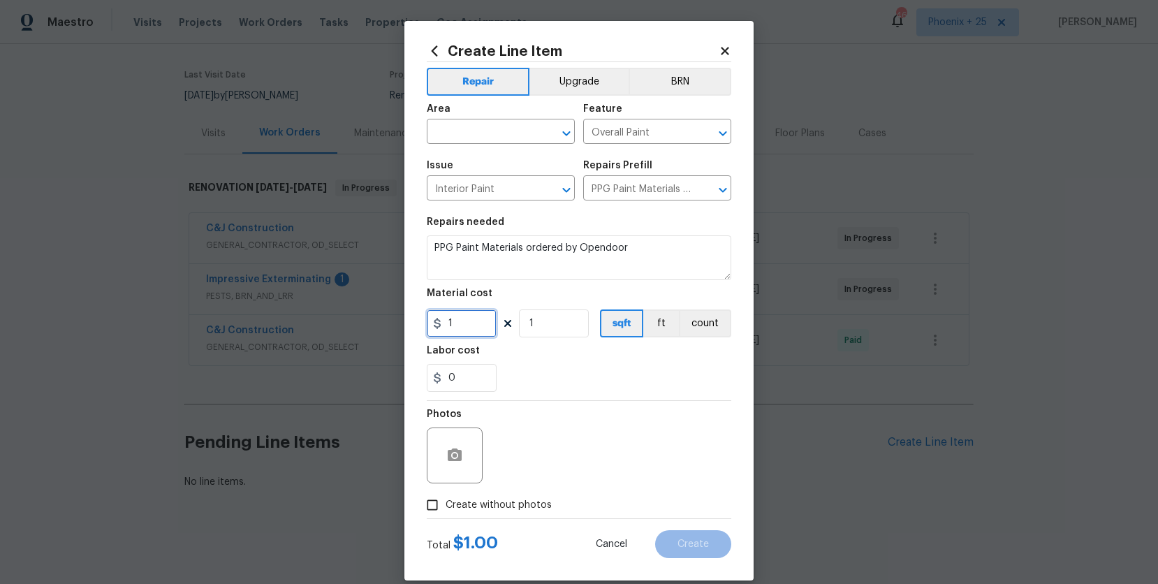
click at [474, 317] on input "1" at bounding box center [462, 323] width 70 height 28
drag, startPoint x: 434, startPoint y: 323, endPoint x: 407, endPoint y: 320, distance: 26.7
click at [407, 320] on div "Create Line Item Repair Upgrade BRN Area ​ Feature Overall Paint ​ Issue Interi…" at bounding box center [578, 300] width 349 height 559
type input "3165.32"
click at [447, 135] on input "text" at bounding box center [481, 133] width 109 height 22
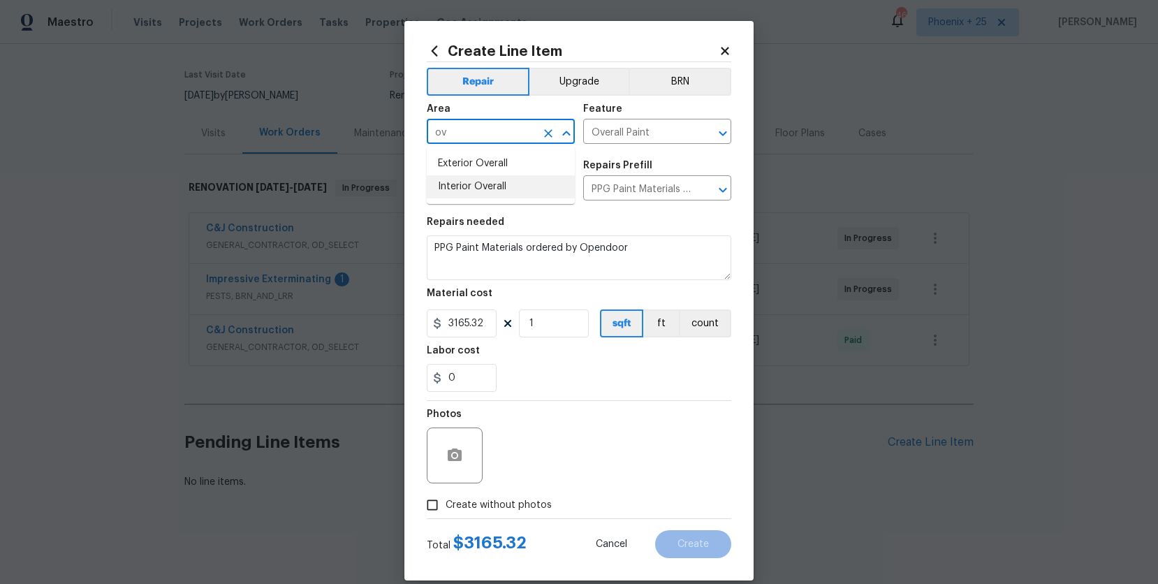
click at [503, 190] on li "Interior Overall" at bounding box center [501, 186] width 148 height 23
type input "Interior Overall"
click at [487, 501] on span "Create without photos" at bounding box center [498, 505] width 106 height 15
click at [445, 501] on input "Create without photos" at bounding box center [432, 505] width 27 height 27
checkbox input "true"
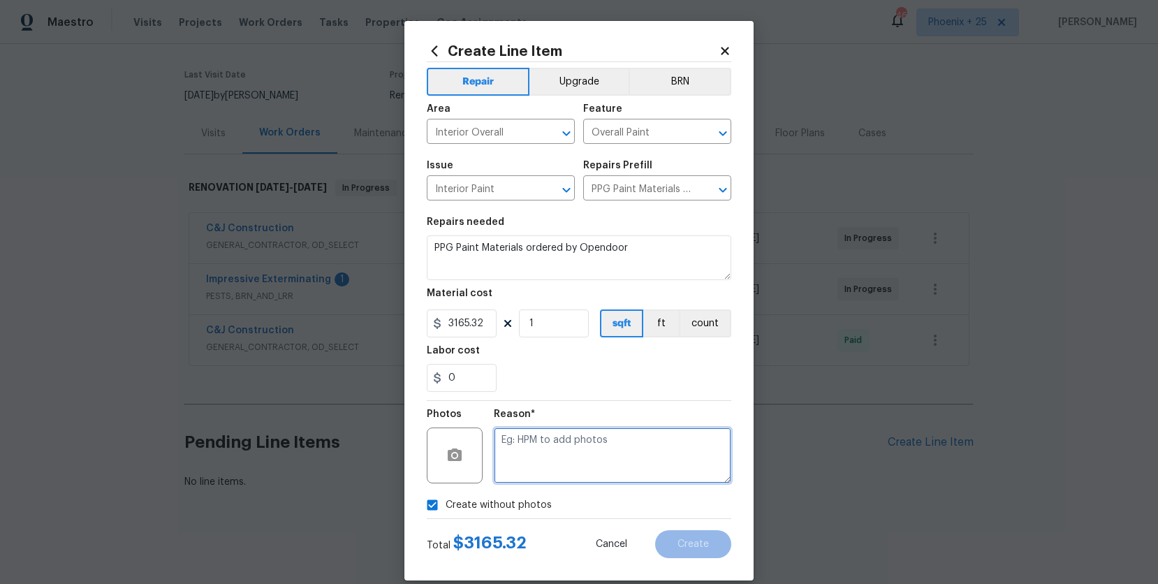
click at [589, 427] on textarea at bounding box center [612, 455] width 237 height 56
type textarea "NA"
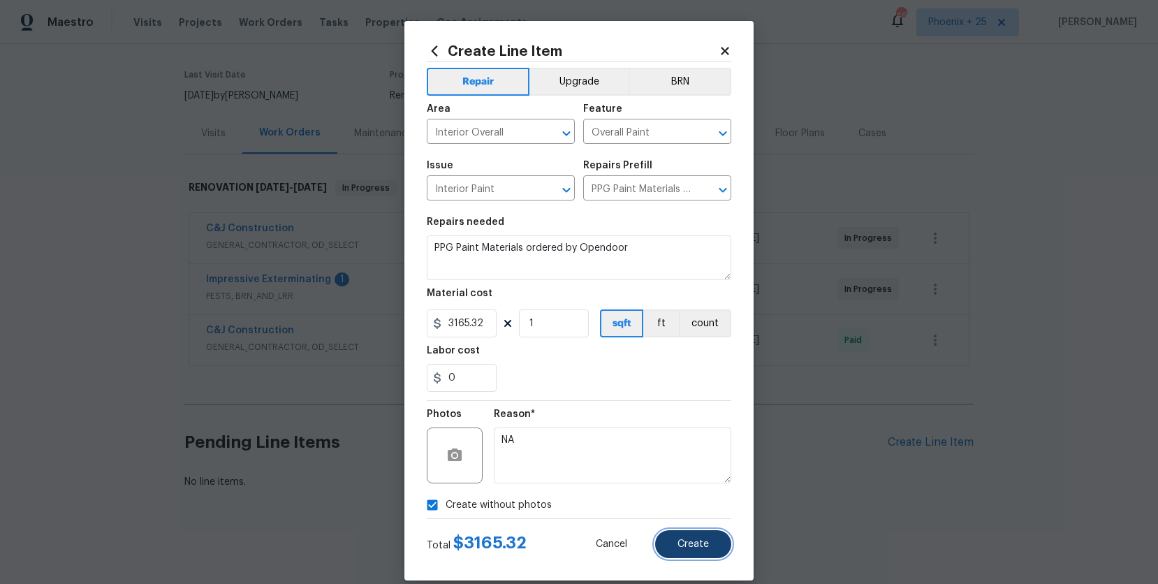
click at [700, 535] on button "Create" at bounding box center [693, 544] width 76 height 28
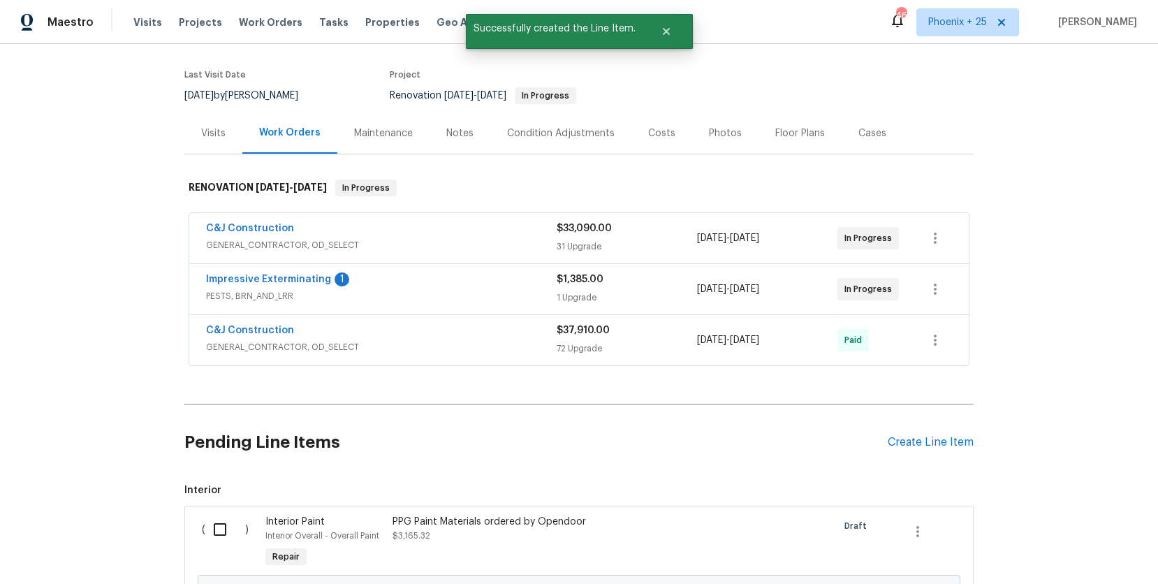
scroll to position [258, 0]
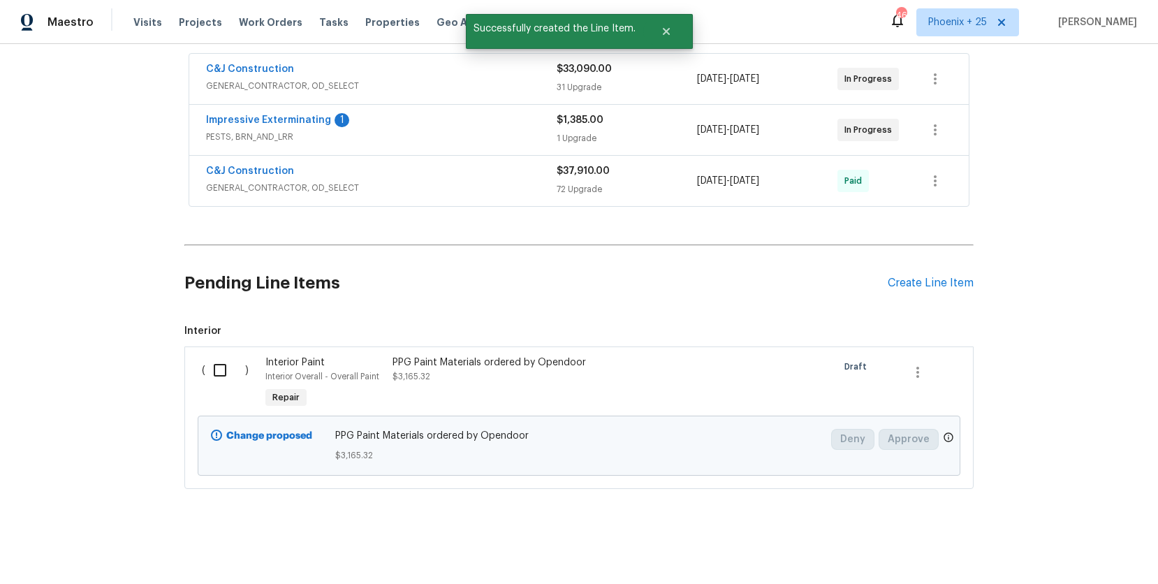
drag, startPoint x: 223, startPoint y: 373, endPoint x: 230, endPoint y: 374, distance: 7.1
click at [223, 373] on input "checkbox" at bounding box center [225, 369] width 40 height 29
checkbox input "true"
click at [1082, 546] on span "Create Work Order" at bounding box center [1077, 548] width 93 height 17
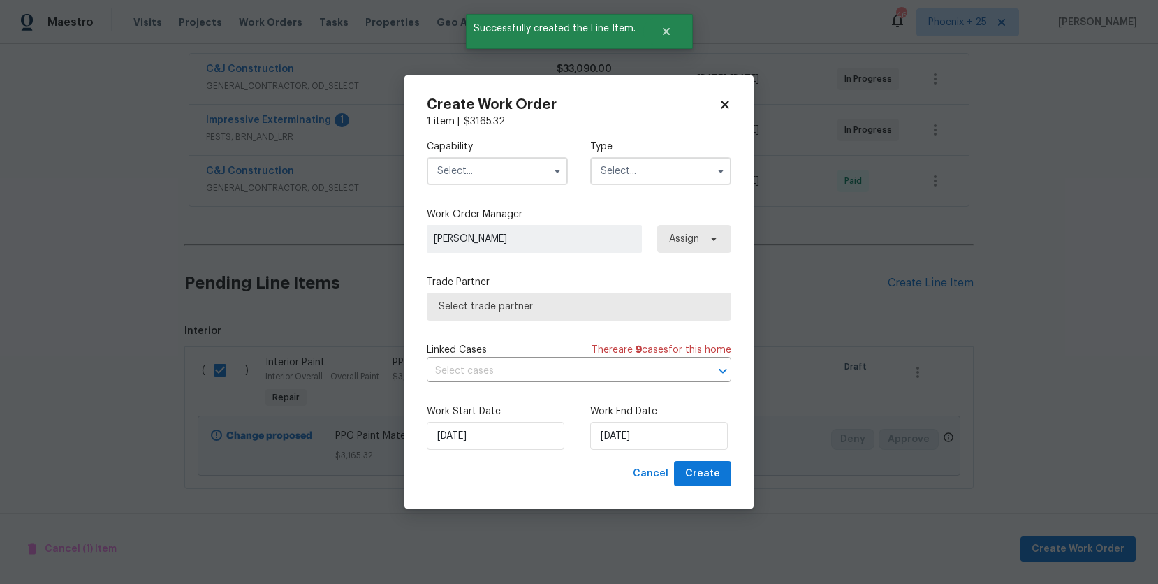
drag, startPoint x: 487, startPoint y: 166, endPoint x: 485, endPoint y: 177, distance: 10.6
click at [487, 166] on input "text" at bounding box center [497, 171] width 141 height 28
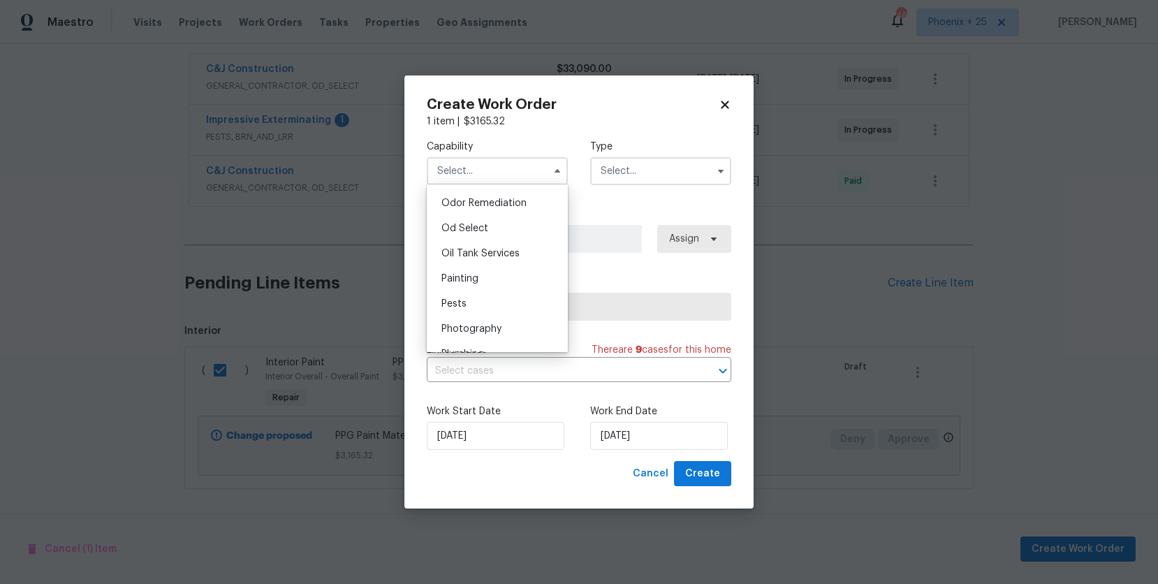
scroll to position [1097, 0]
drag, startPoint x: 490, startPoint y: 274, endPoint x: 554, endPoint y: 238, distance: 72.8
click at [489, 274] on div "Painting" at bounding box center [497, 276] width 134 height 25
type input "Painting"
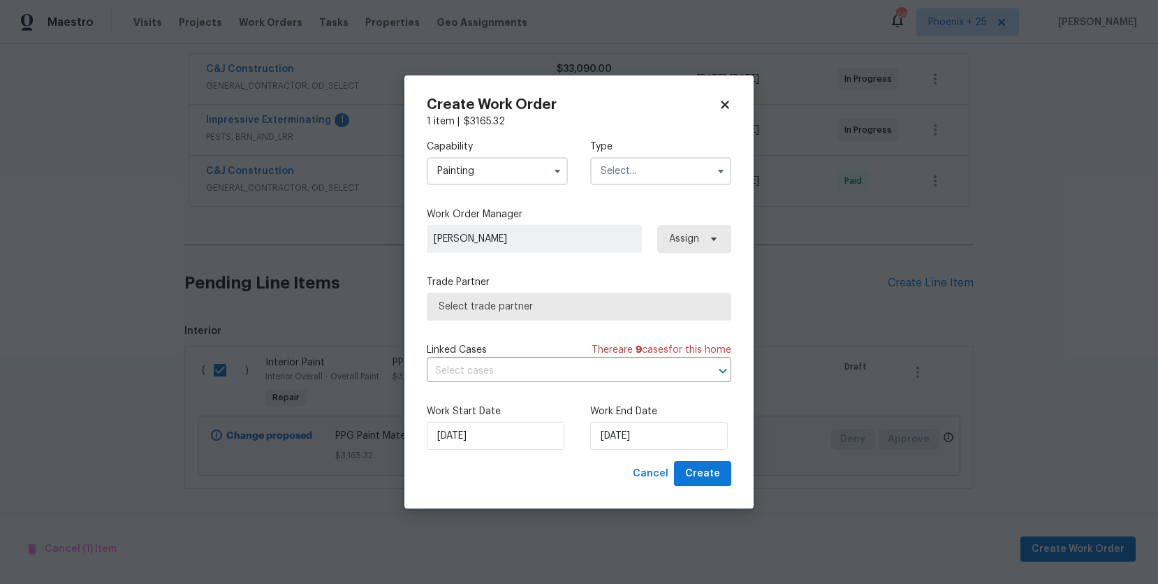
click at [635, 168] on input "text" at bounding box center [660, 171] width 141 height 28
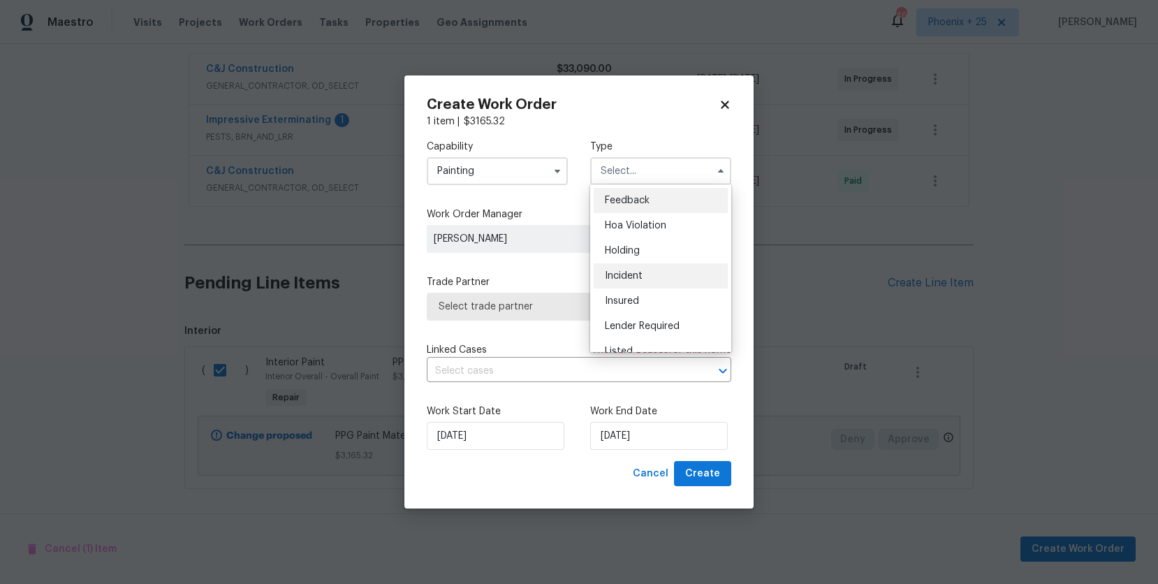
scroll to position [317, 0]
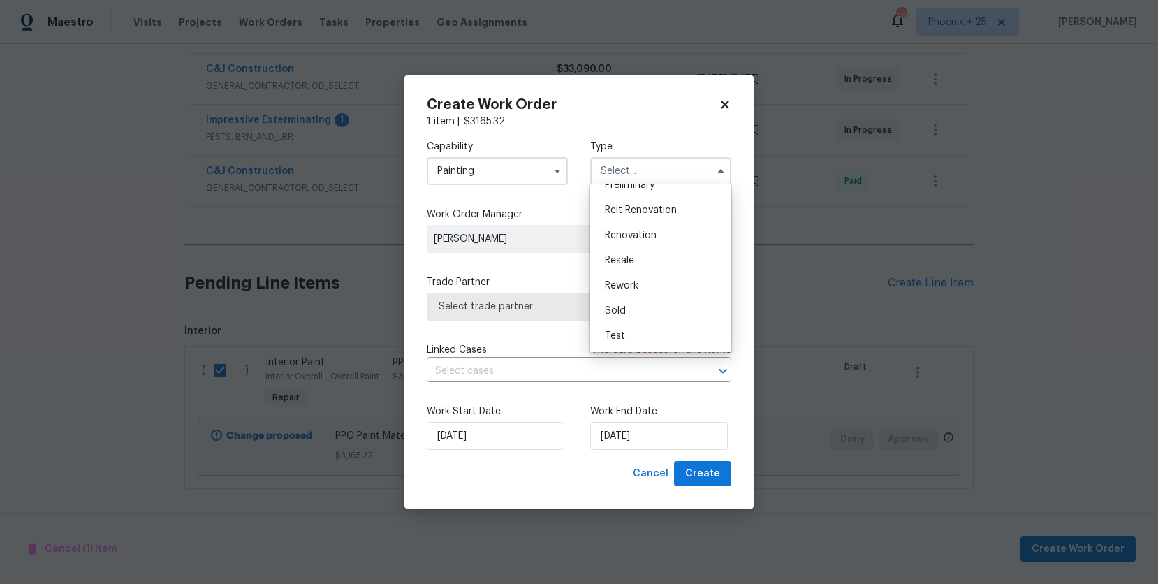
drag, startPoint x: 628, startPoint y: 230, endPoint x: 697, endPoint y: 235, distance: 68.7
click at [629, 230] on span "Renovation" at bounding box center [631, 235] width 52 height 10
type input "Renovation"
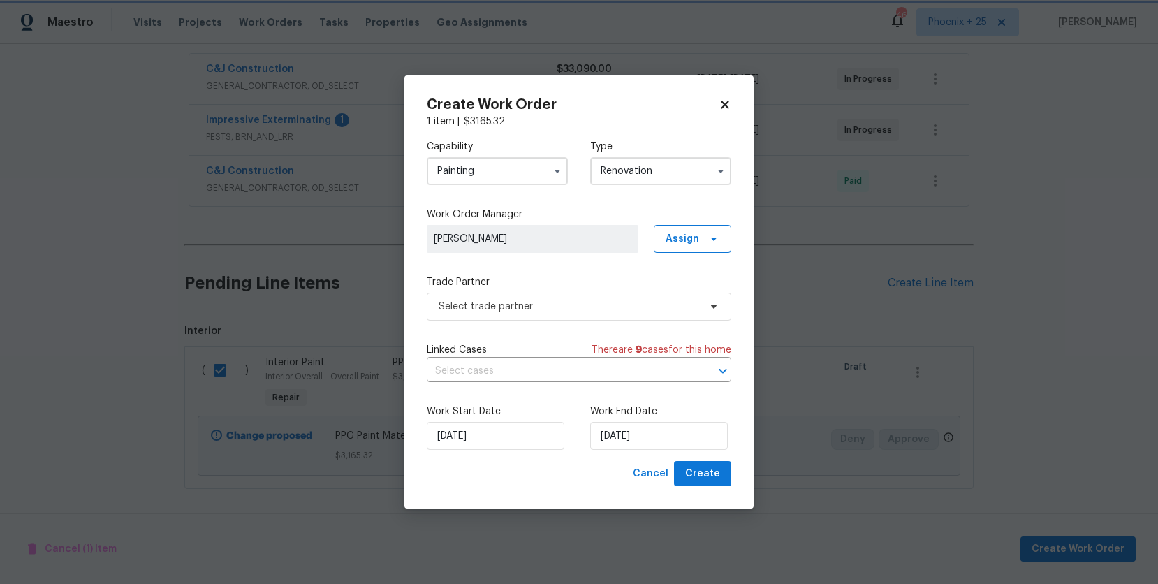
scroll to position [0, 0]
click at [713, 235] on icon at bounding box center [713, 238] width 11 height 11
click at [696, 288] on div "Assign to me" at bounding box center [699, 298] width 78 height 20
click at [696, 293] on div "Assign to me" at bounding box center [694, 297] width 61 height 14
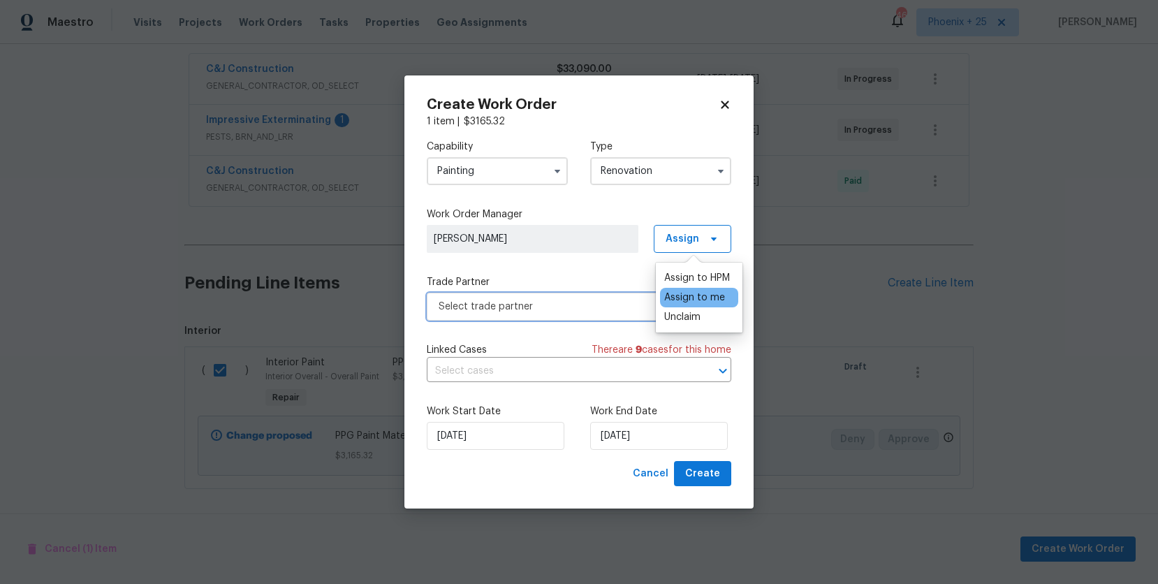
click at [529, 304] on span "Select trade partner" at bounding box center [568, 307] width 260 height 14
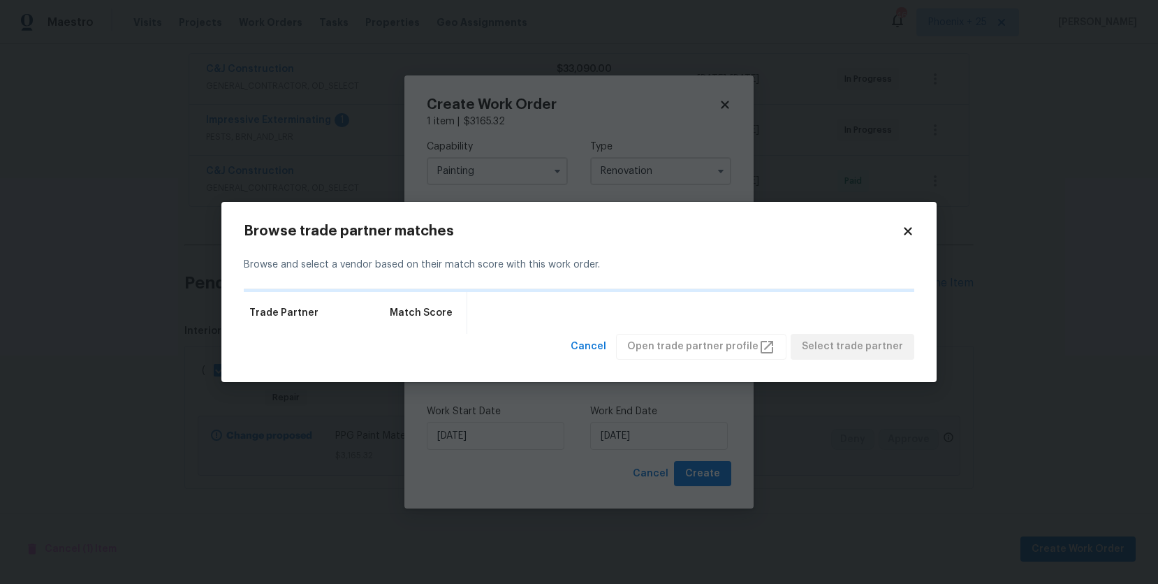
click at [913, 231] on icon at bounding box center [907, 231] width 13 height 13
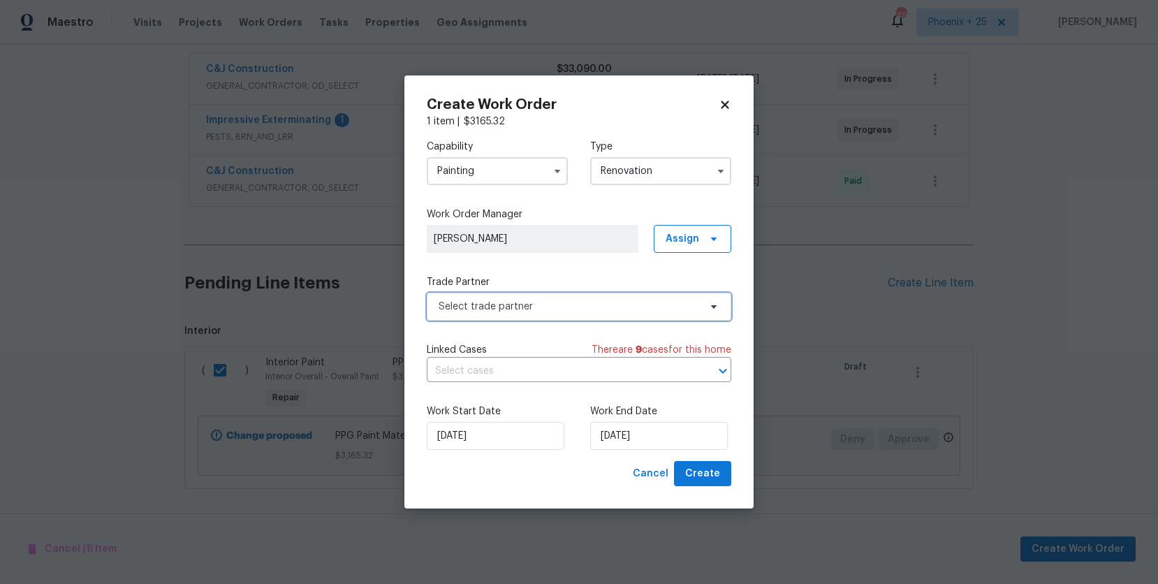
click at [492, 294] on span "Select trade partner" at bounding box center [579, 307] width 304 height 28
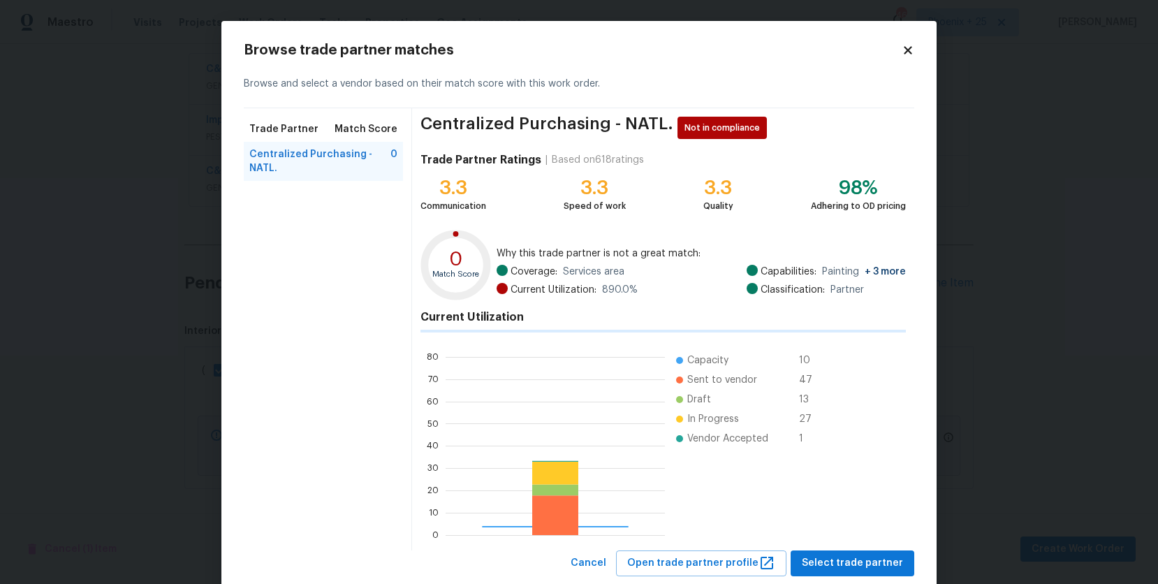
scroll to position [196, 219]
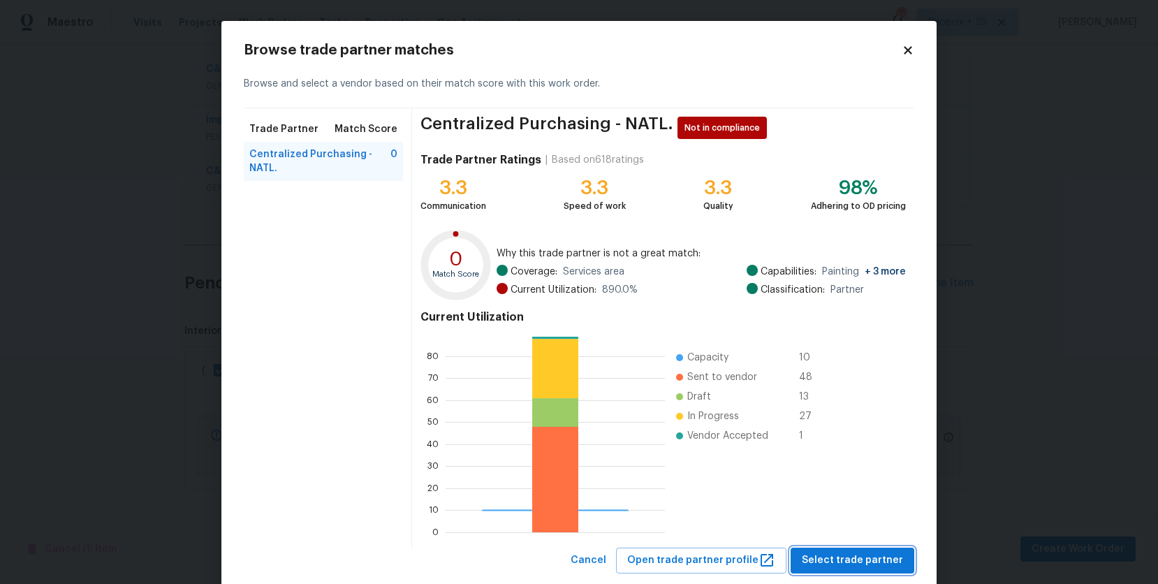
click at [853, 553] on span "Select trade partner" at bounding box center [852, 560] width 101 height 17
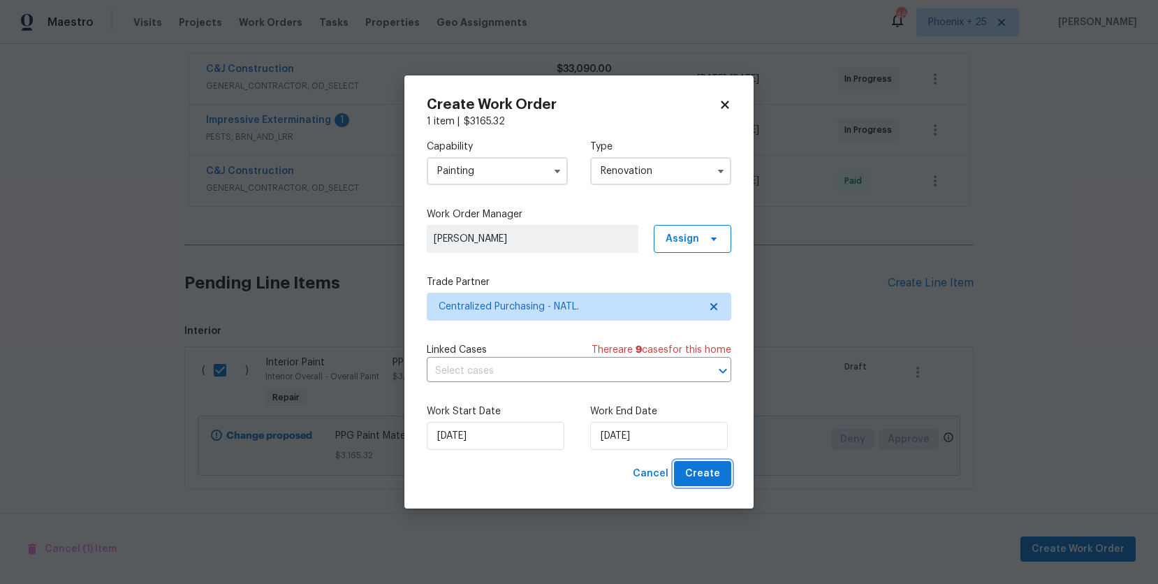
click at [701, 475] on span "Create" at bounding box center [702, 473] width 35 height 17
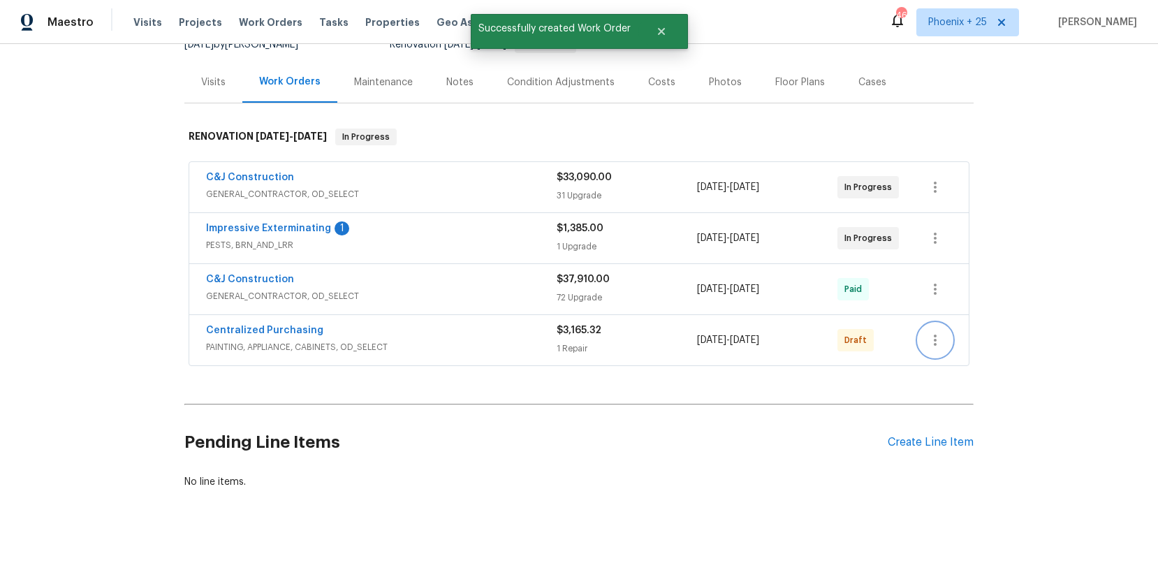
click at [935, 337] on icon "button" at bounding box center [935, 339] width 3 height 11
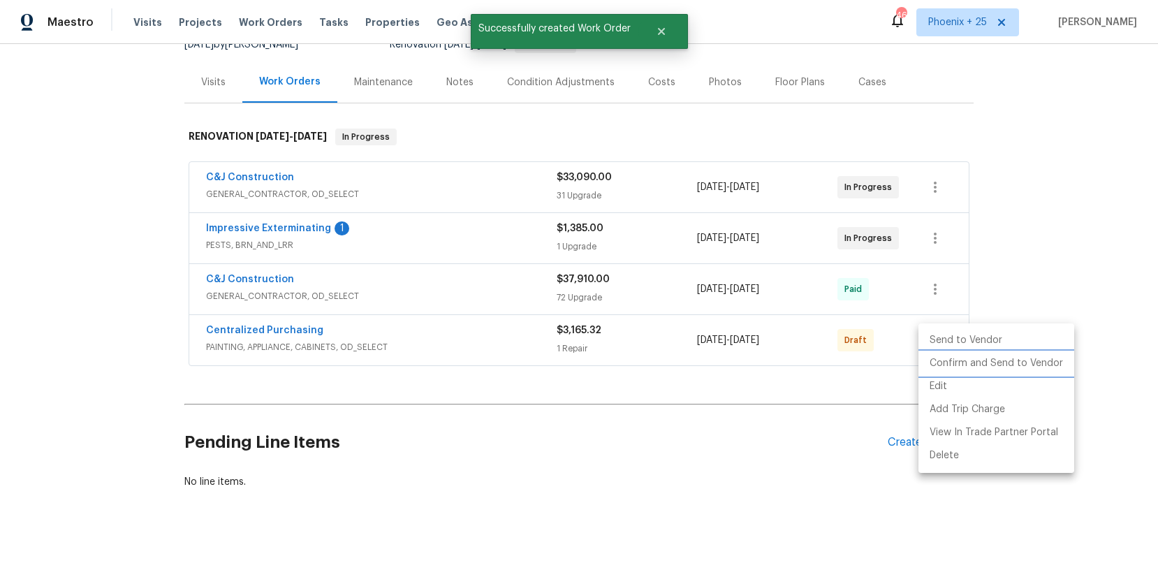
click at [938, 354] on li "Confirm and Send to Vendor" at bounding box center [996, 363] width 156 height 23
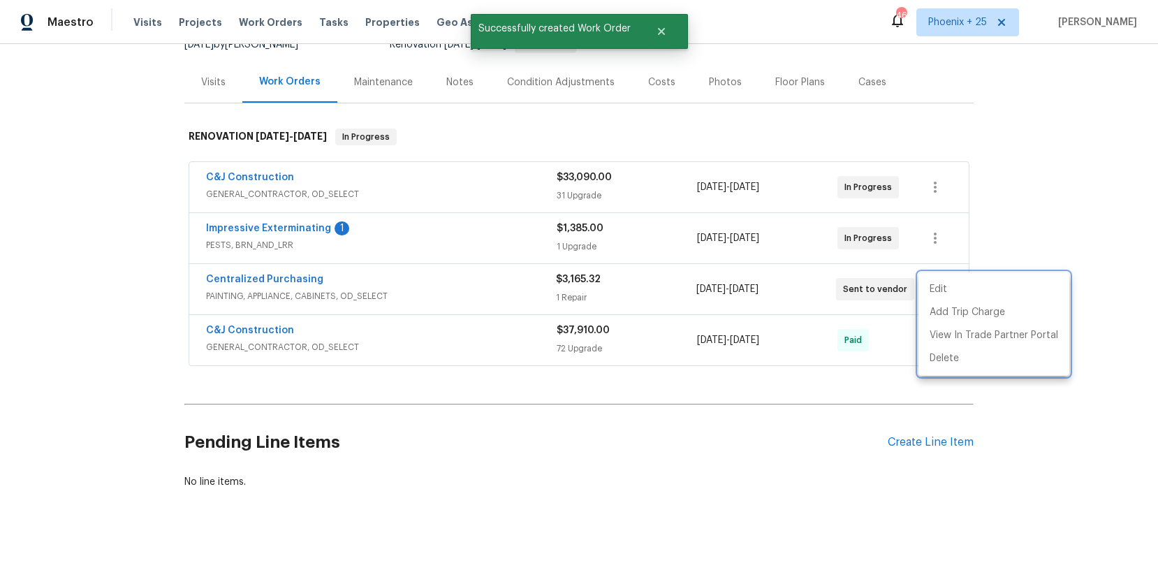
drag, startPoint x: 386, startPoint y: 296, endPoint x: 327, endPoint y: 288, distance: 59.9
click at [370, 294] on div at bounding box center [579, 292] width 1158 height 584
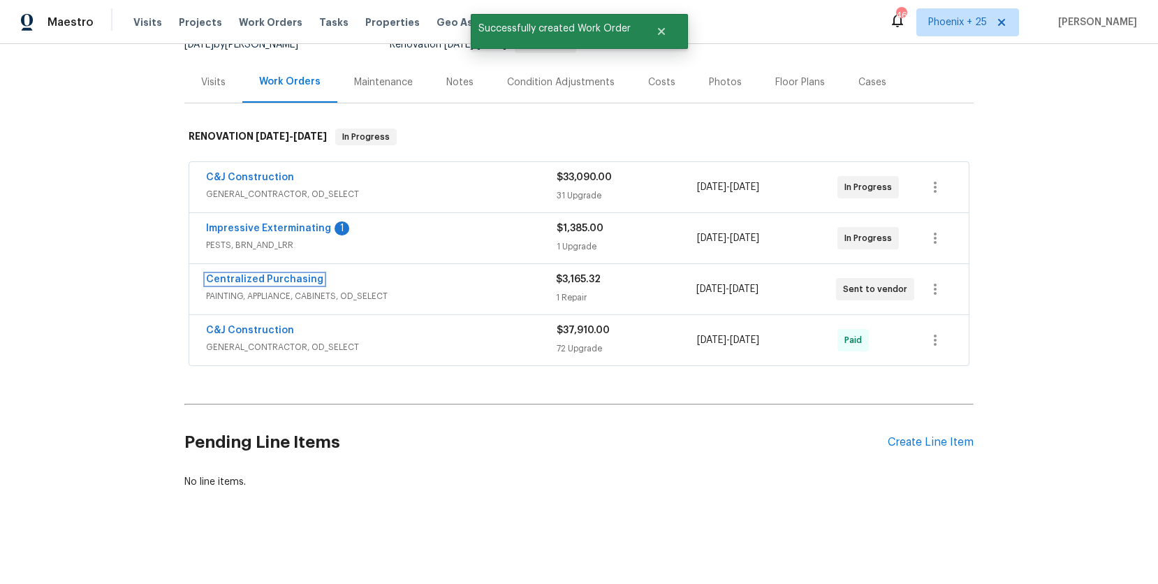
click at [259, 274] on link "Centralized Purchasing" at bounding box center [264, 279] width 117 height 10
